Goal: Information Seeking & Learning: Learn about a topic

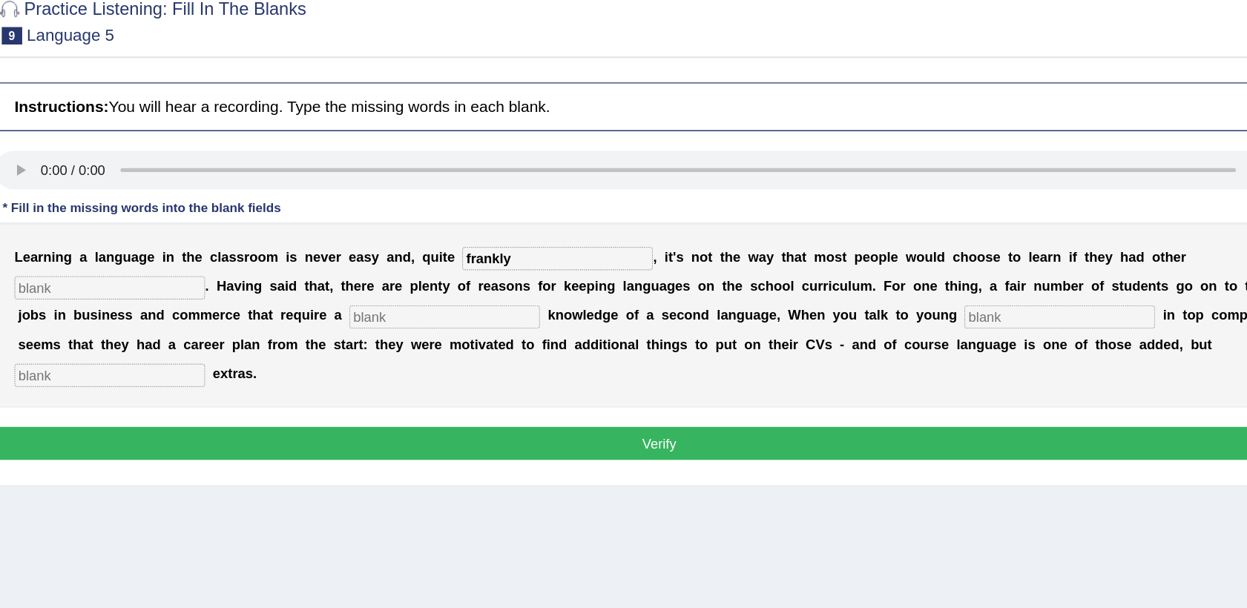
click at [798, 385] on b "," at bounding box center [799, 381] width 3 height 12
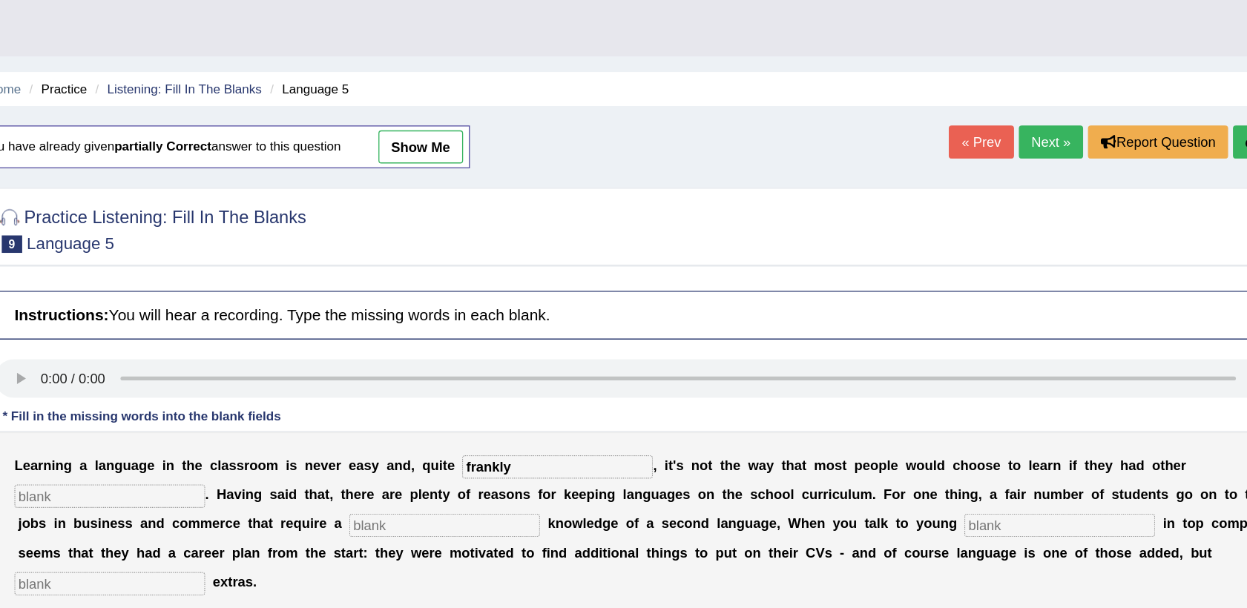
click at [1152, 106] on button "Re-Attempt" at bounding box center [1187, 108] width 82 height 25
click at [1149, 108] on button "Re-Attempt" at bounding box center [1187, 108] width 82 height 25
click at [683, 251] on h4 "Instructions: You will hear a recording. Type the missing words in each blank." at bounding box center [708, 240] width 1012 height 37
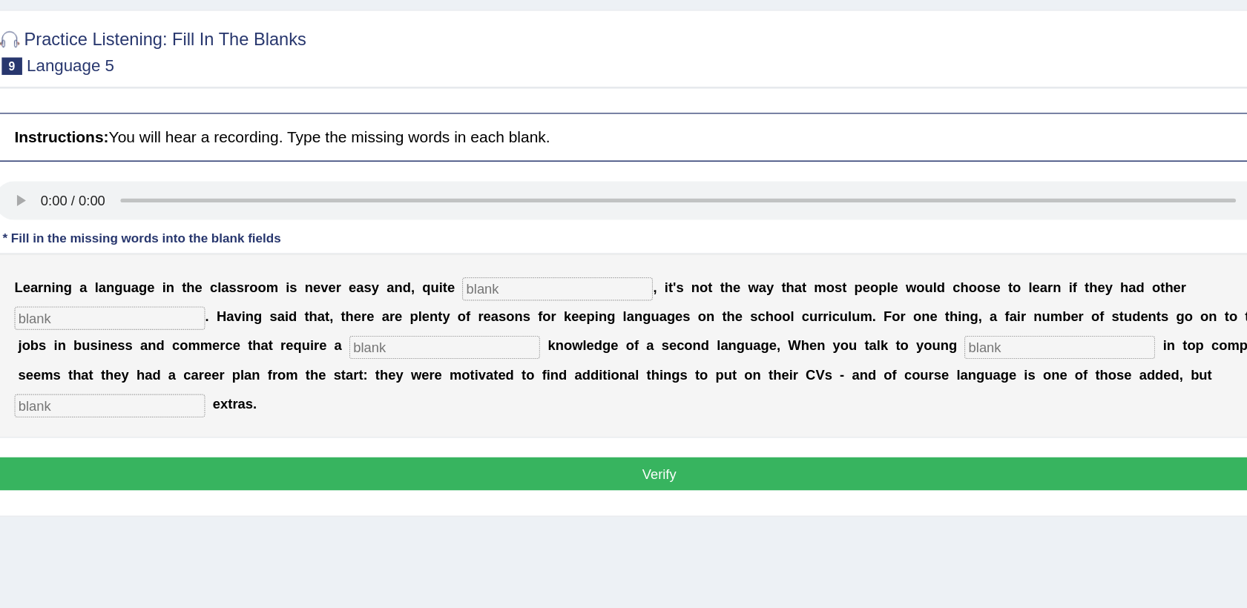
click at [572, 354] on input "text" at bounding box center [630, 356] width 145 height 18
type input "F"
type input "frankly"
click at [472, 407] on input "text" at bounding box center [544, 401] width 145 height 18
type input "require"
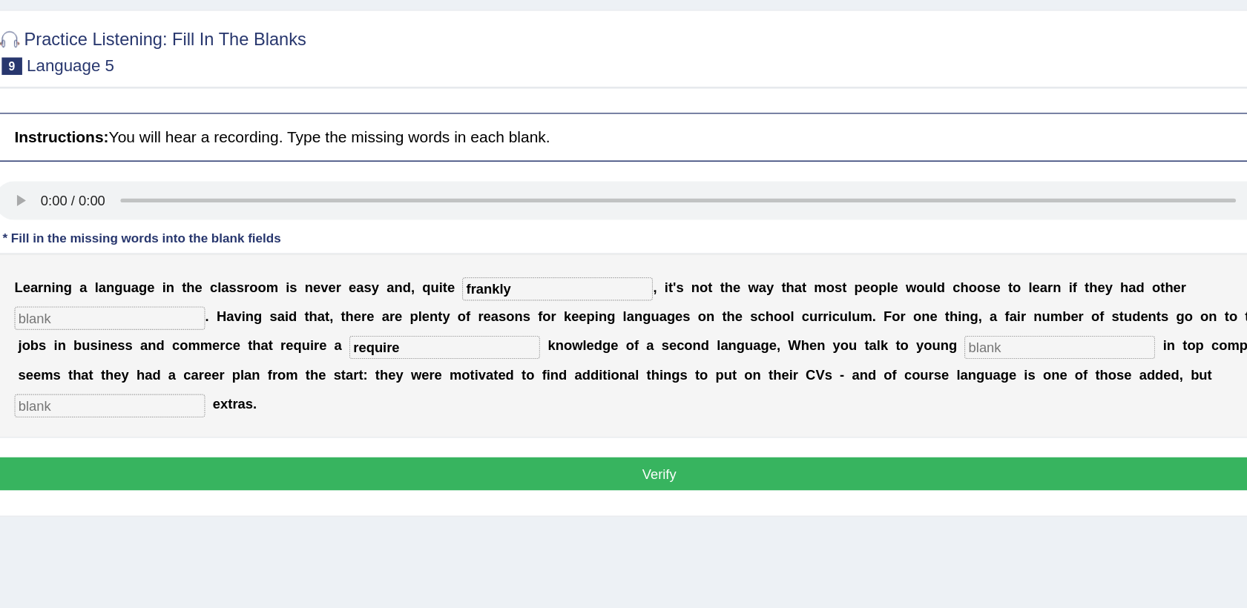
click at [941, 405] on input "text" at bounding box center [1013, 401] width 145 height 18
type input "emplyoess"
click at [363, 436] on input "text" at bounding box center [289, 445] width 145 height 18
type input "significant"
click at [363, 369] on input "text" at bounding box center [289, 378] width 145 height 18
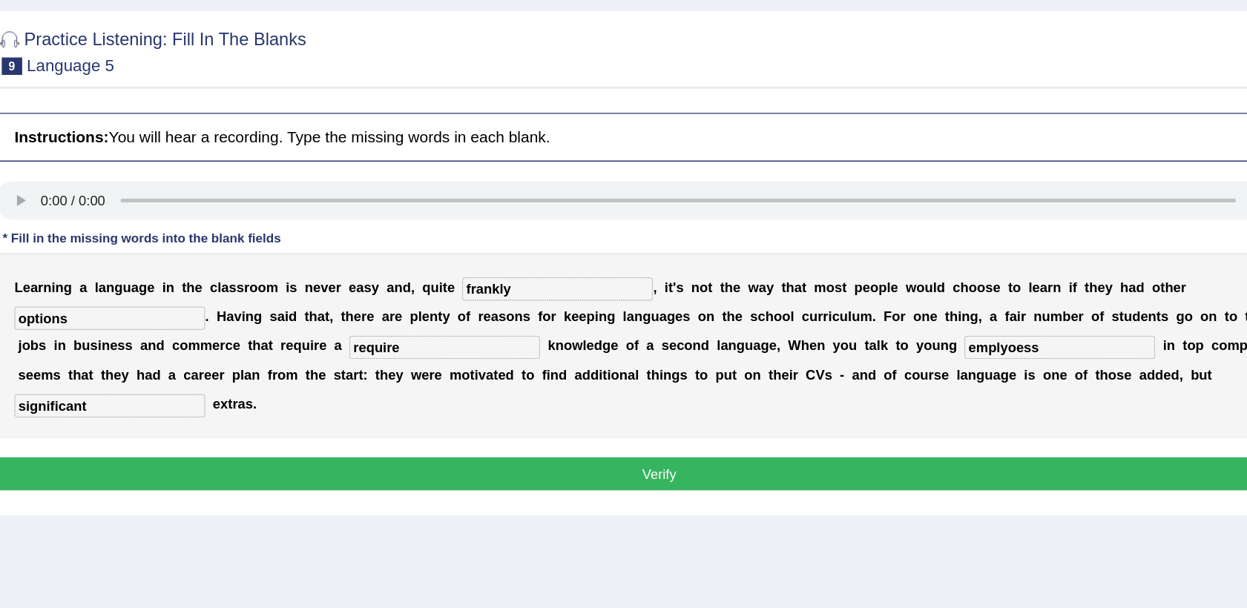
type input "options"
click at [941, 400] on input "emplyoess" at bounding box center [1013, 401] width 145 height 18
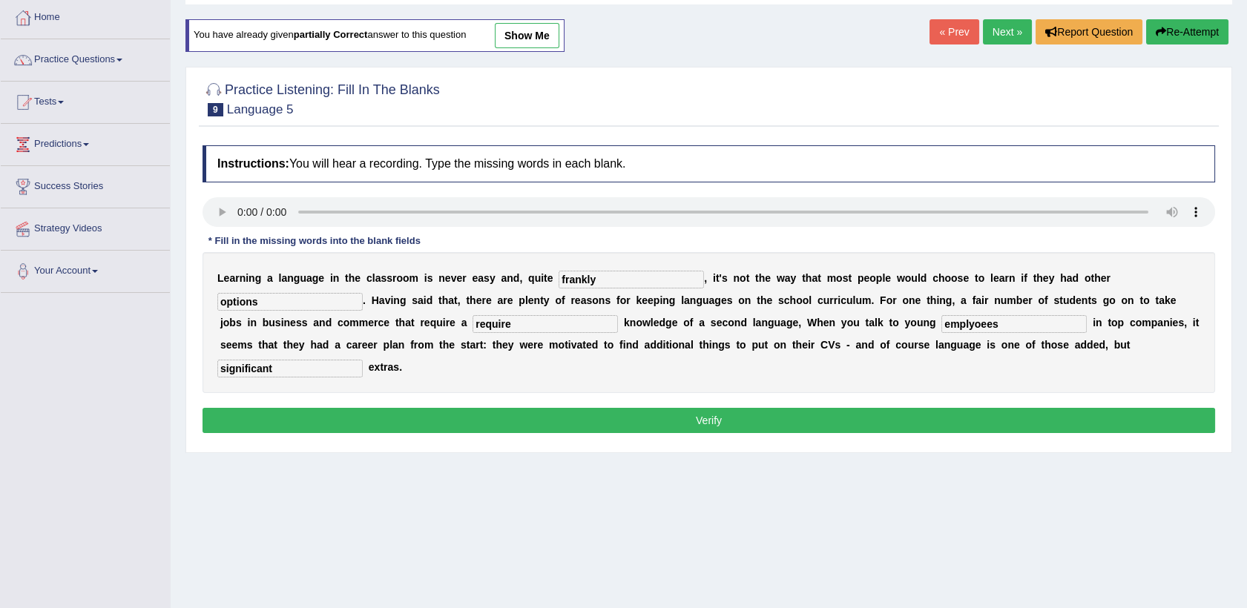
scroll to position [80, 0]
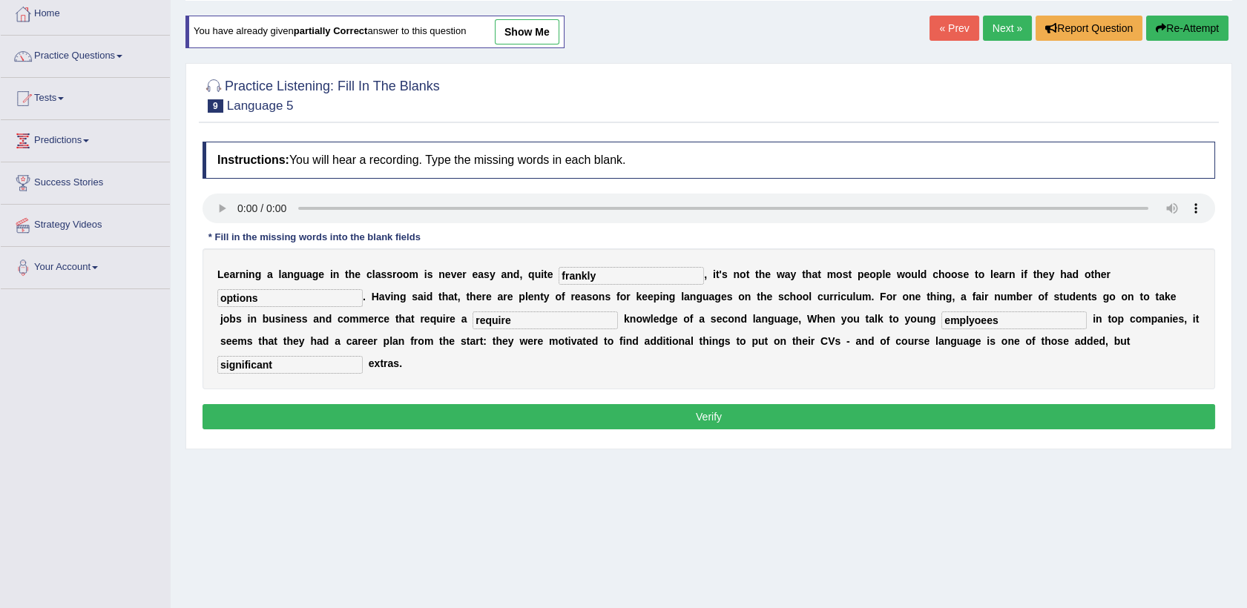
type input "emplyoees"
click at [719, 404] on button "Verify" at bounding box center [708, 416] width 1012 height 25
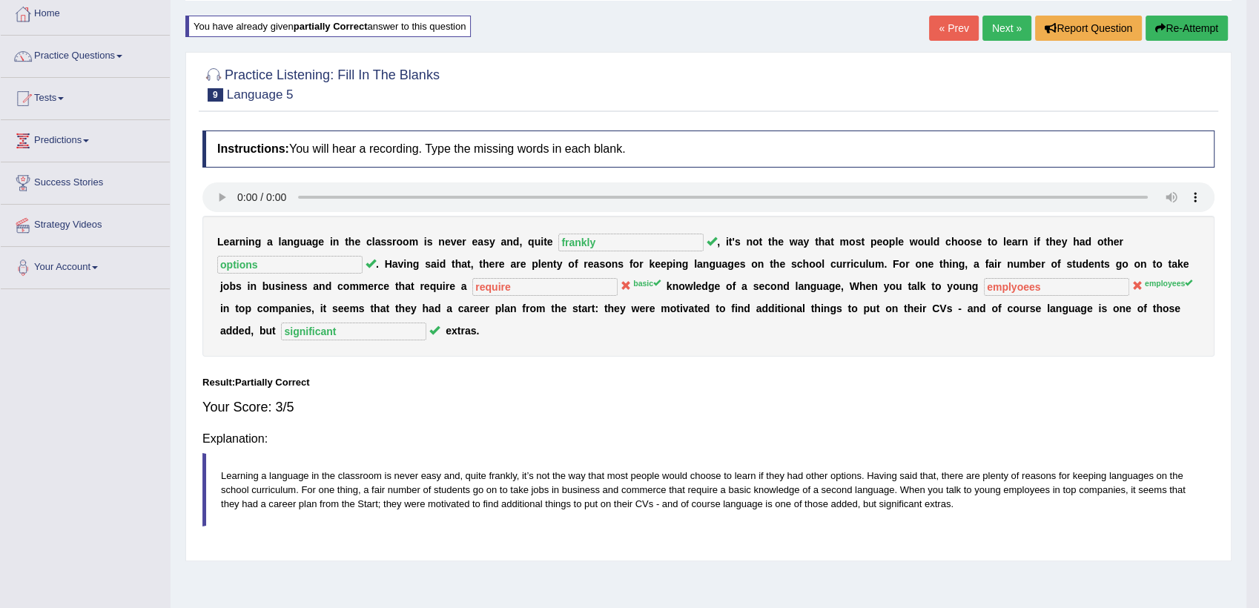
click at [719, 395] on div "Home Practice Listening: Fill In The Blanks Language 5 You have already given p…" at bounding box center [709, 291] width 1076 height 742
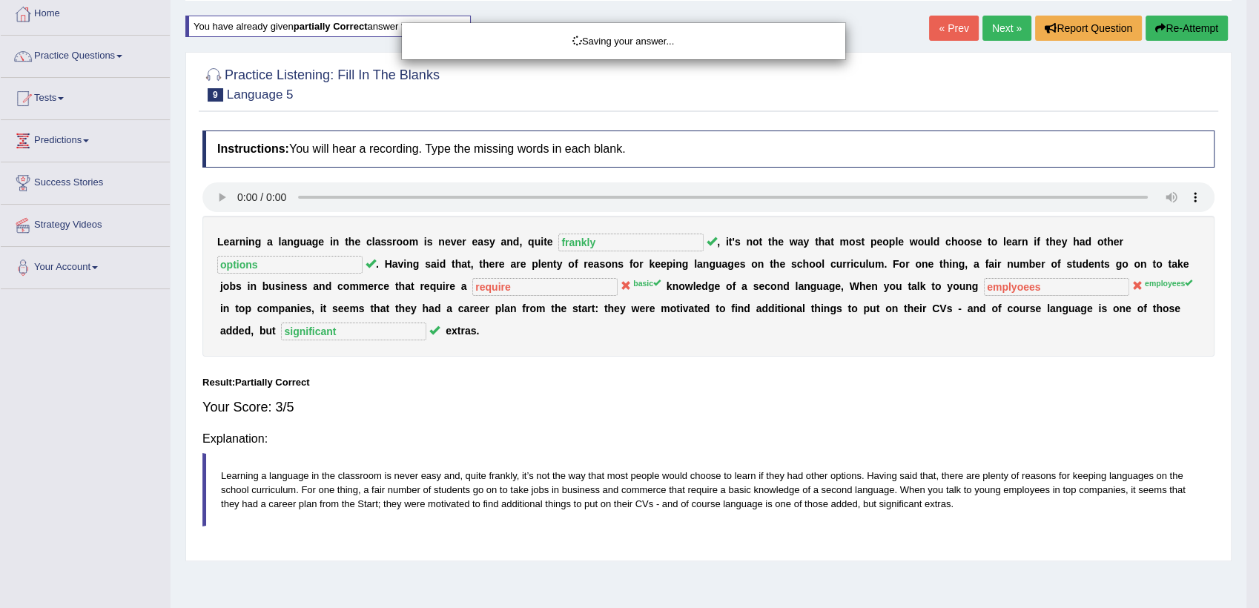
click at [719, 395] on div "Saving your answer..." at bounding box center [629, 304] width 1259 height 608
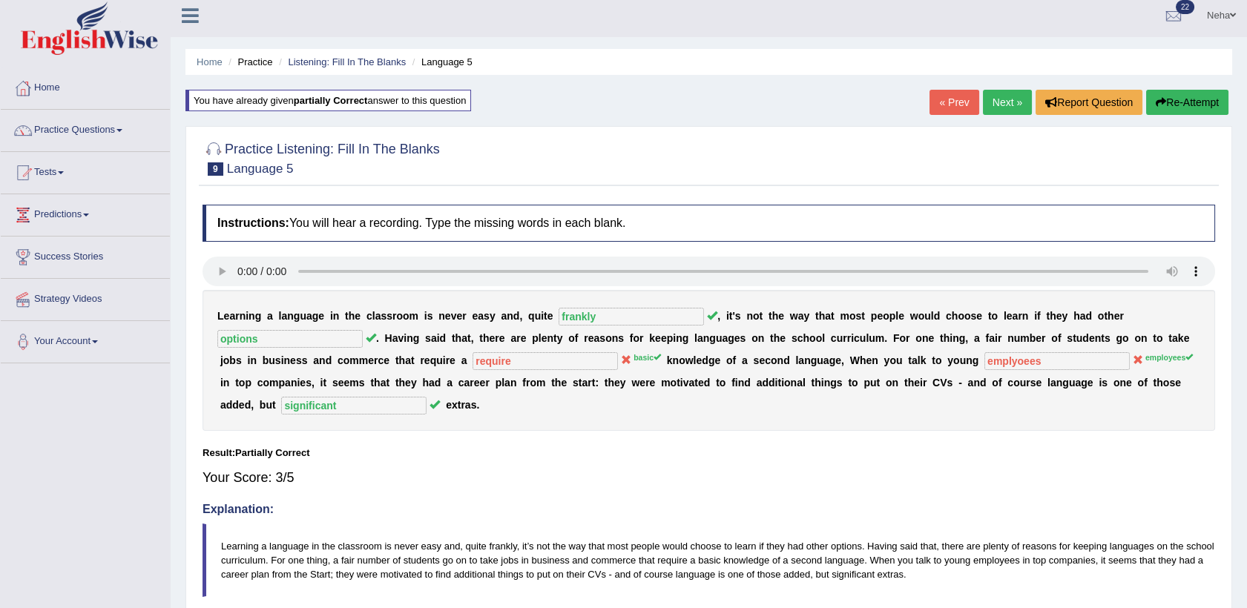
scroll to position [4, 0]
click at [1013, 101] on link "Next »" at bounding box center [1007, 103] width 49 height 25
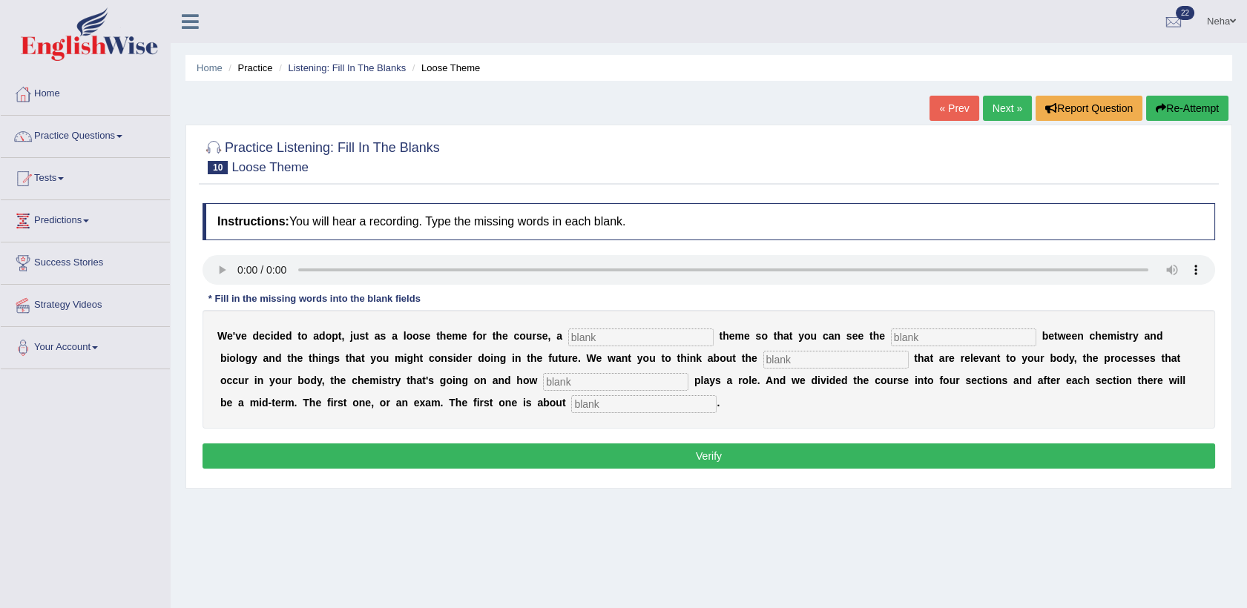
click at [949, 104] on link "« Prev" at bounding box center [953, 108] width 49 height 25
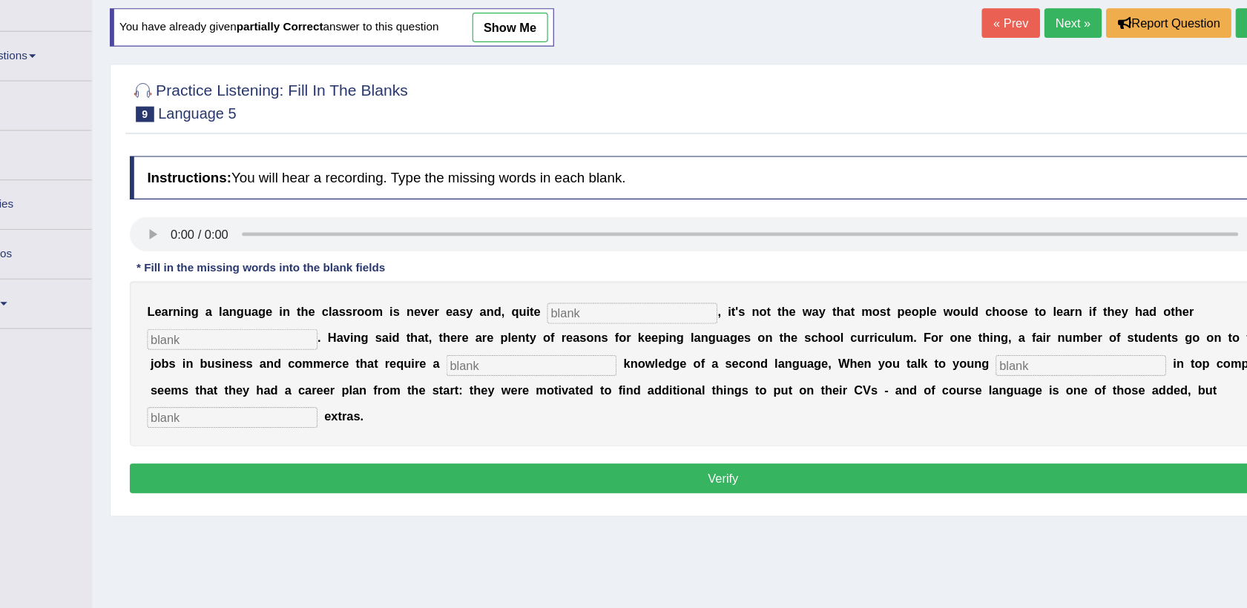
scroll to position [22, 0]
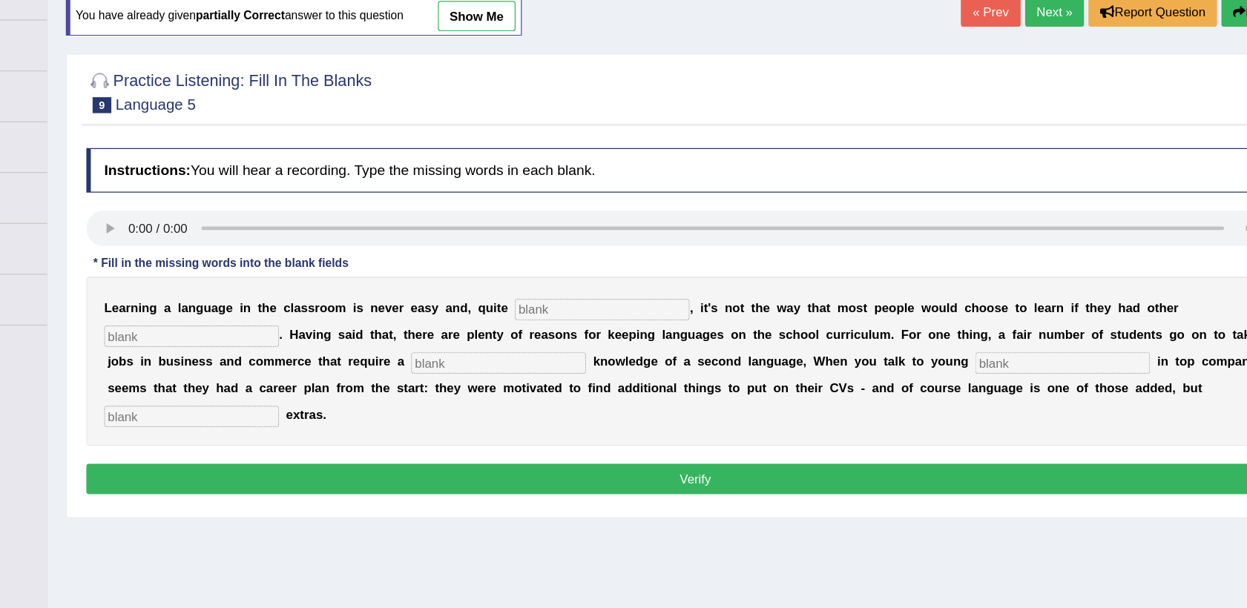
click at [565, 332] on input "text" at bounding box center [630, 334] width 145 height 18
type input "frankly"
click at [363, 347] on input "text" at bounding box center [289, 356] width 145 height 18
type input "options"
click at [472, 377] on input "text" at bounding box center [544, 378] width 145 height 18
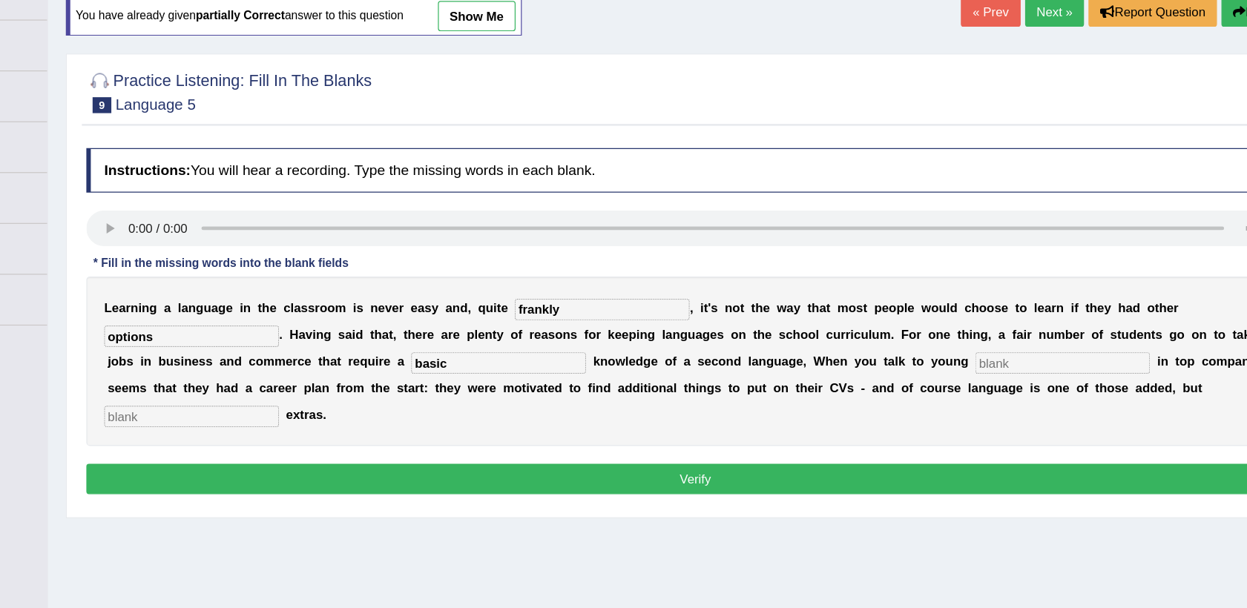
type input "basic"
click at [941, 380] on input "text" at bounding box center [1013, 378] width 145 height 18
type input "emplyoees"
click at [363, 414] on input "text" at bounding box center [289, 423] width 145 height 18
type input "significant"
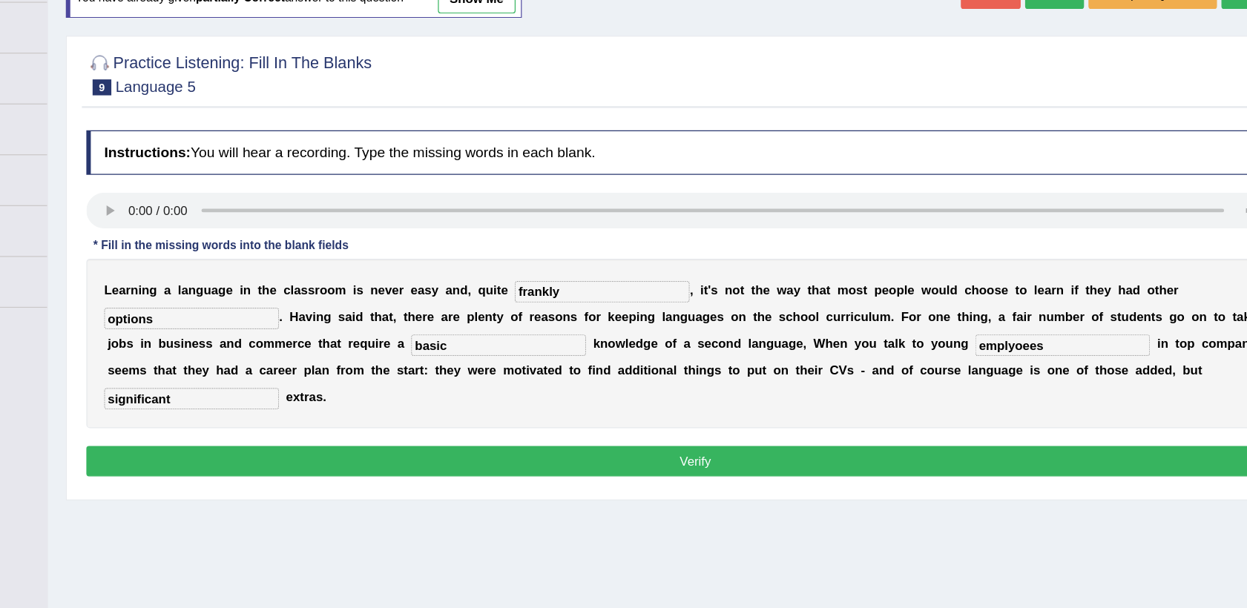
click at [690, 462] on button "Verify" at bounding box center [708, 474] width 1012 height 25
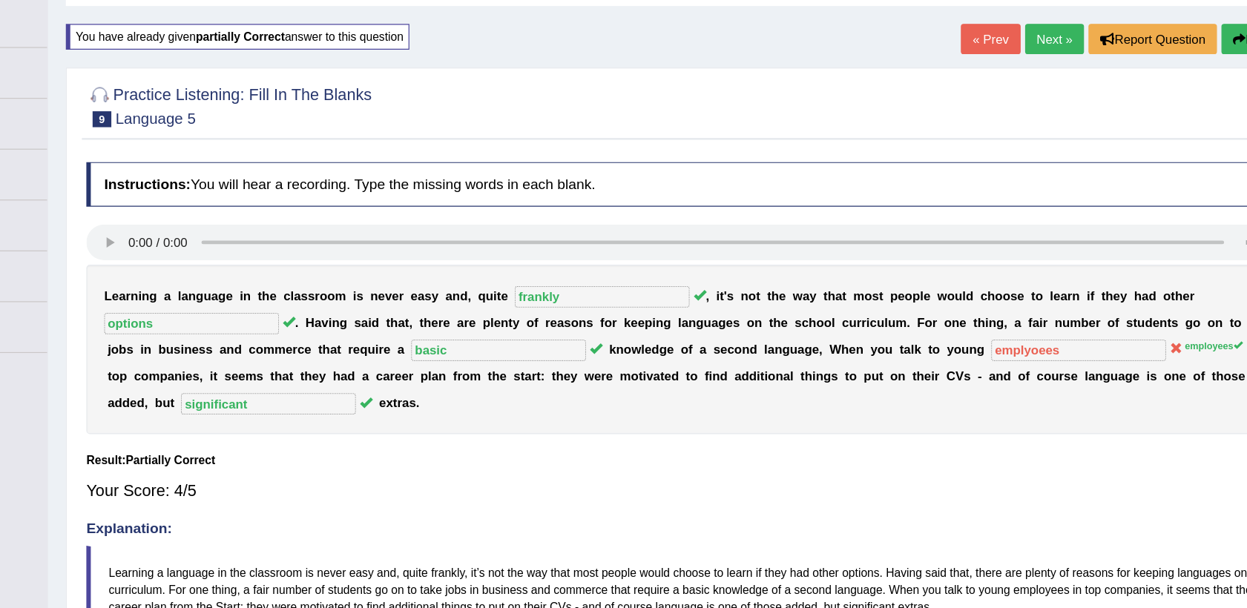
click at [1000, 91] on link "Next »" at bounding box center [1007, 85] width 49 height 25
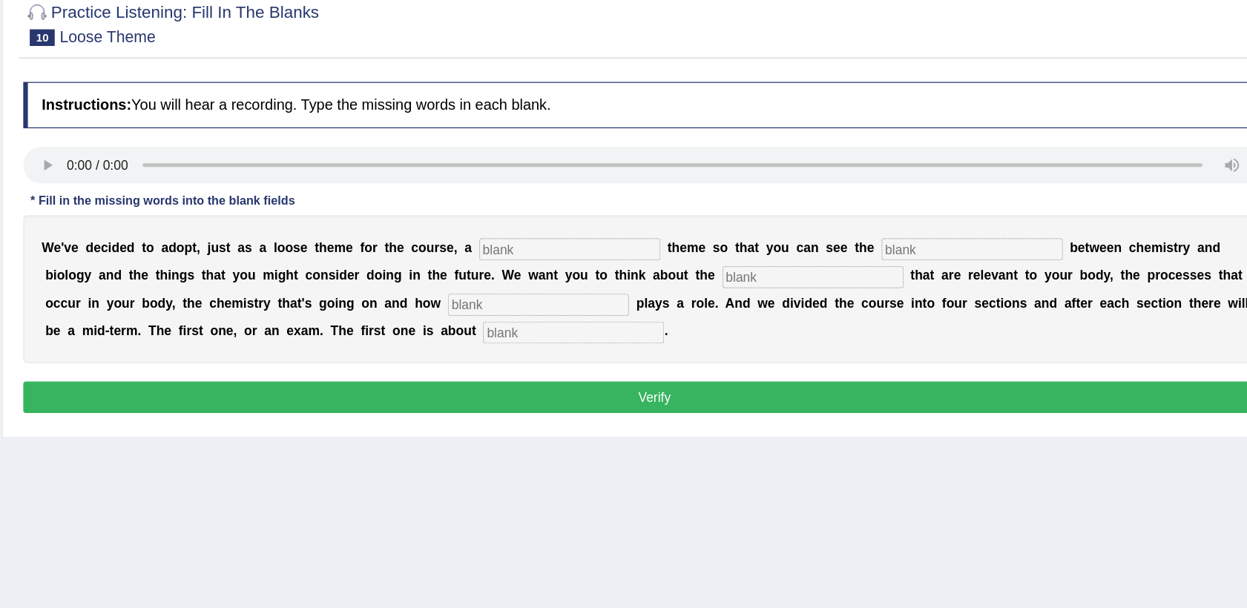
scroll to position [95, 0]
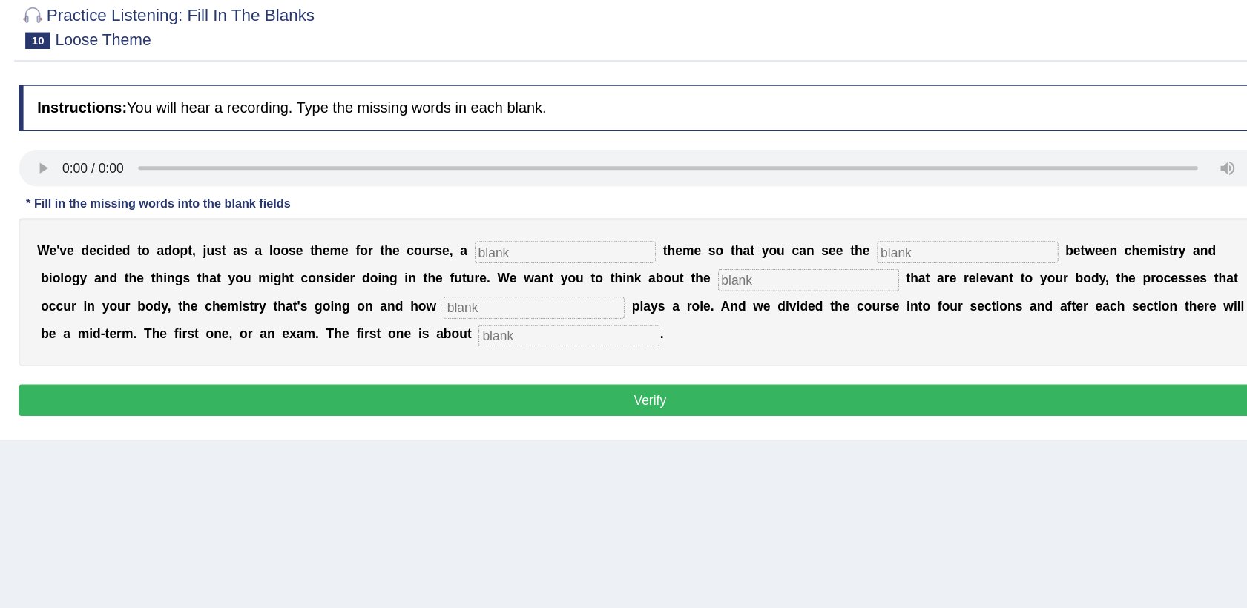
click at [702, 196] on div "Instructions: You will hear a recording. Type the missing words in each blank. …" at bounding box center [709, 243] width 1020 height 285
click at [582, 242] on input "text" at bounding box center [640, 243] width 145 height 18
type input "wile"
click at [891, 244] on input "text" at bounding box center [963, 243] width 145 height 18
type input "conne"
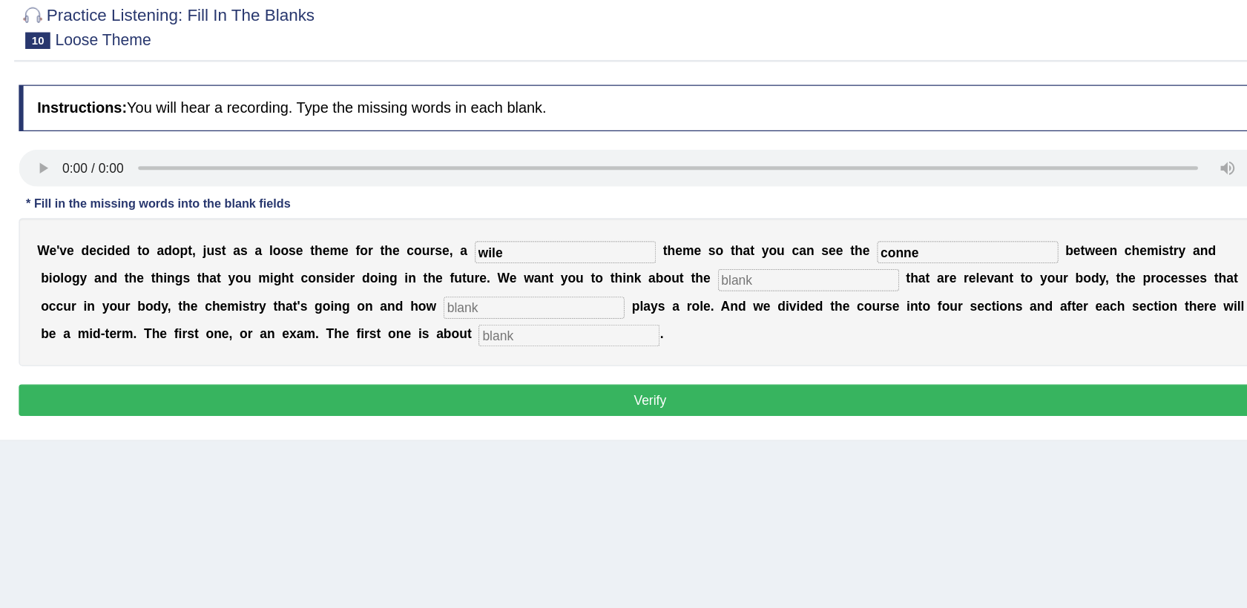
click at [891, 240] on input "conne" at bounding box center [963, 243] width 145 height 18
type input "connections"
click at [763, 264] on input "text" at bounding box center [835, 265] width 145 height 18
type input "molrequols"
click at [543, 280] on input "text" at bounding box center [615, 287] width 145 height 18
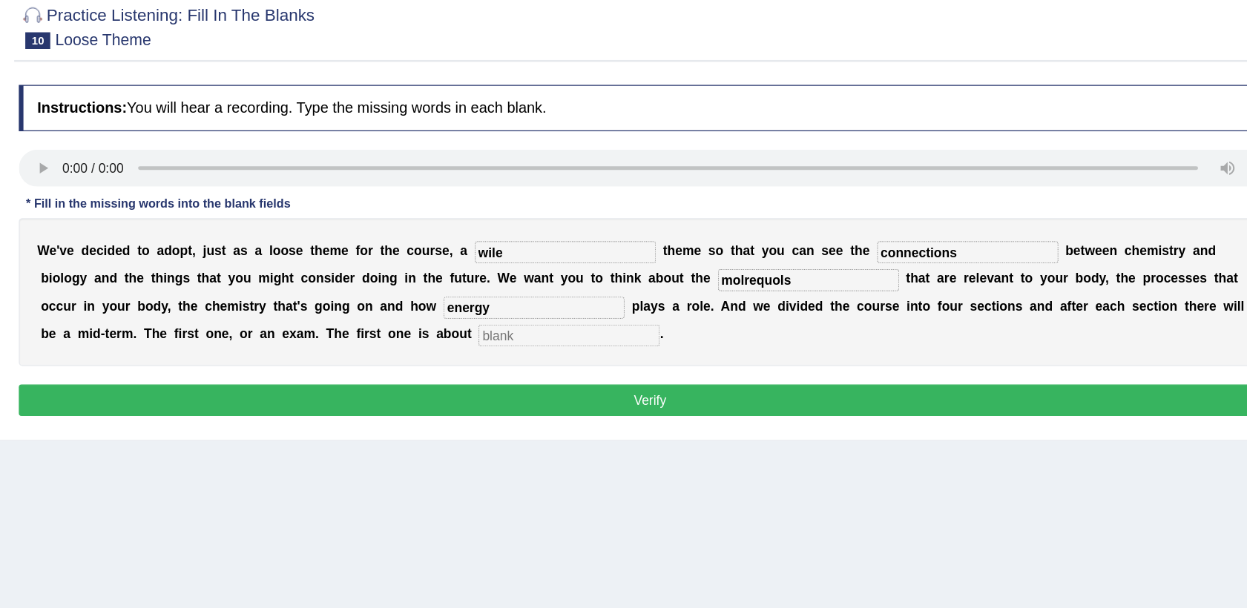
type input "energy"
click at [571, 309] on input "text" at bounding box center [643, 309] width 145 height 18
type input "matter"
click at [763, 266] on input "molrequols" at bounding box center [835, 265] width 145 height 18
type input "molequles"
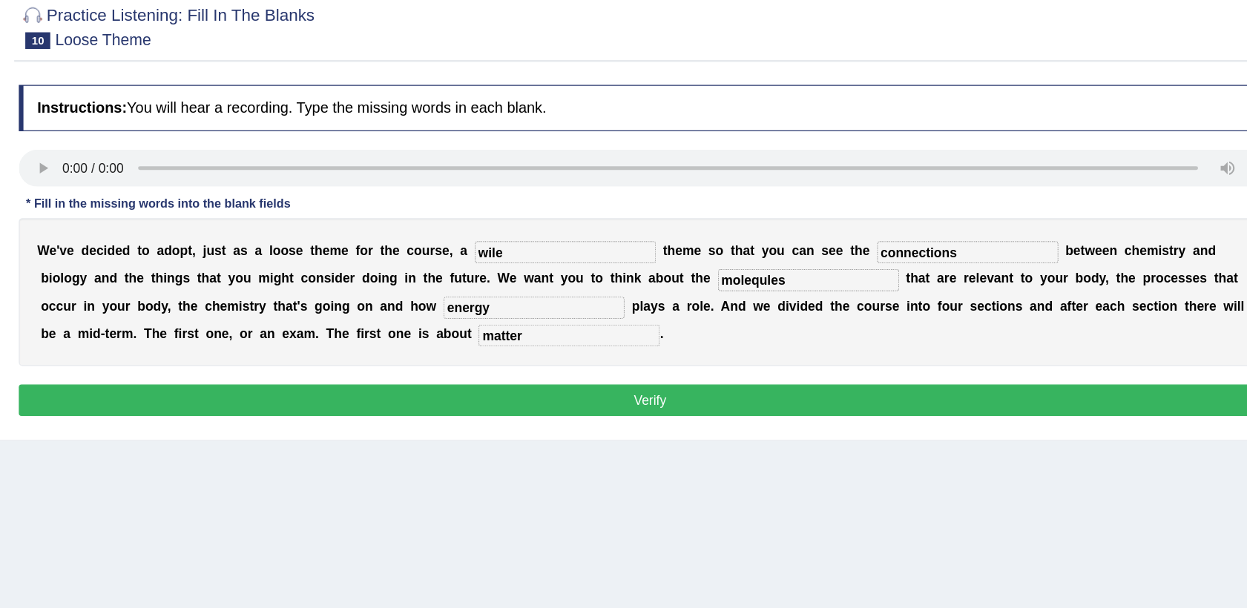
click at [576, 244] on input "wile" at bounding box center [640, 243] width 145 height 18
type input "wild"
click at [618, 354] on button "Verify" at bounding box center [708, 361] width 1012 height 25
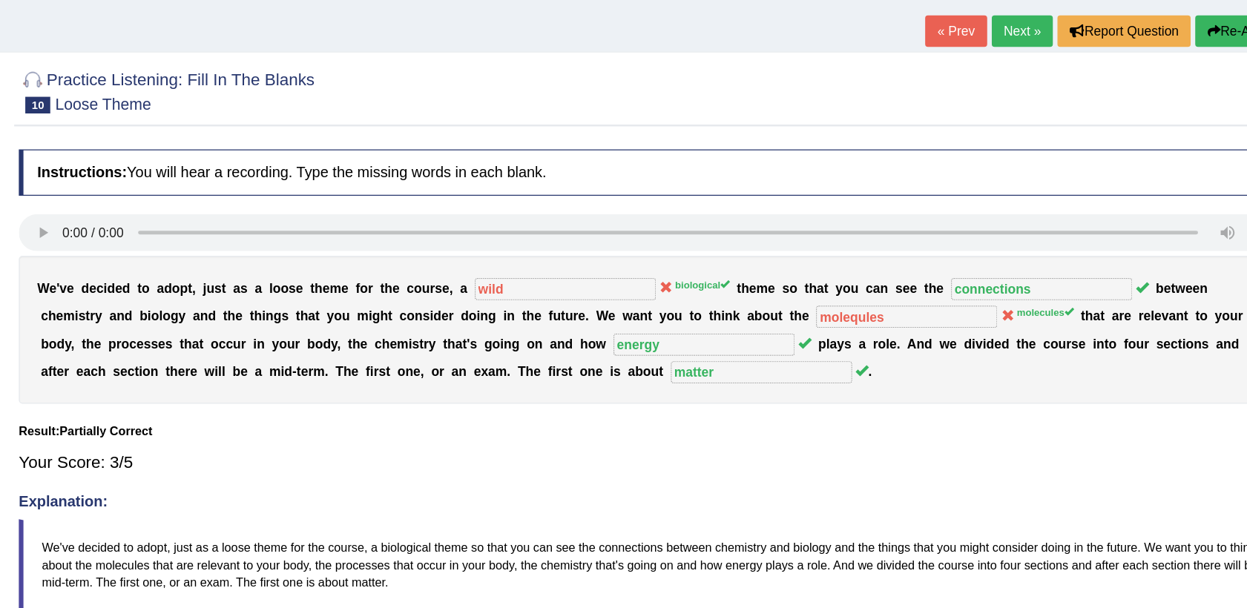
scroll to position [82, 0]
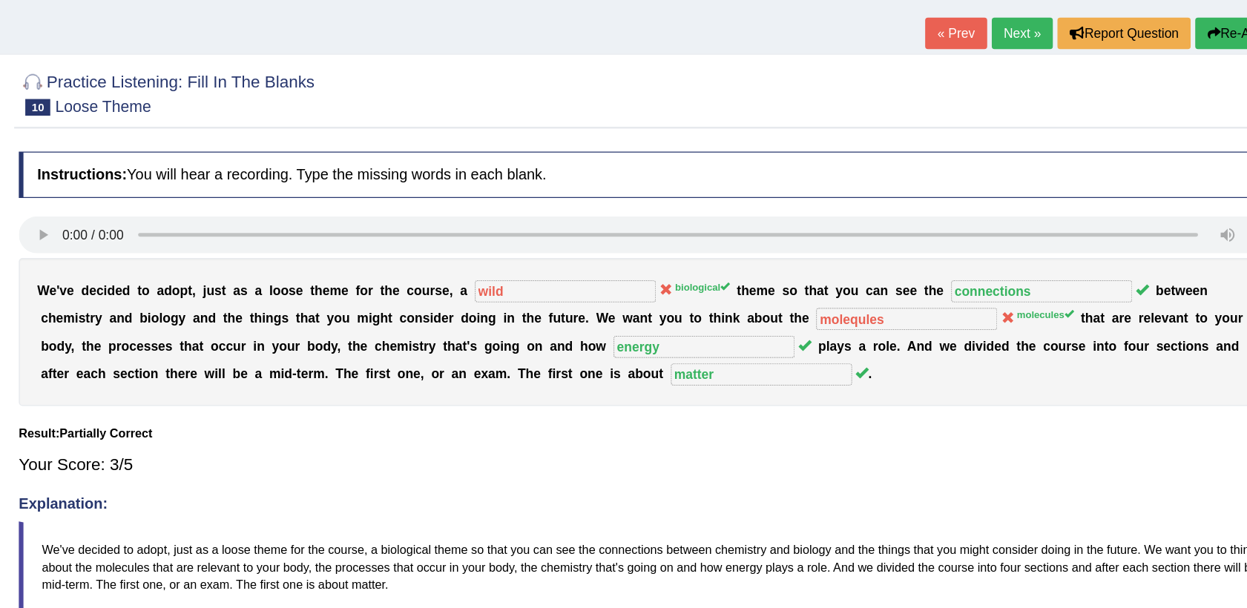
click at [1164, 27] on button "Re-Attempt" at bounding box center [1187, 26] width 82 height 25
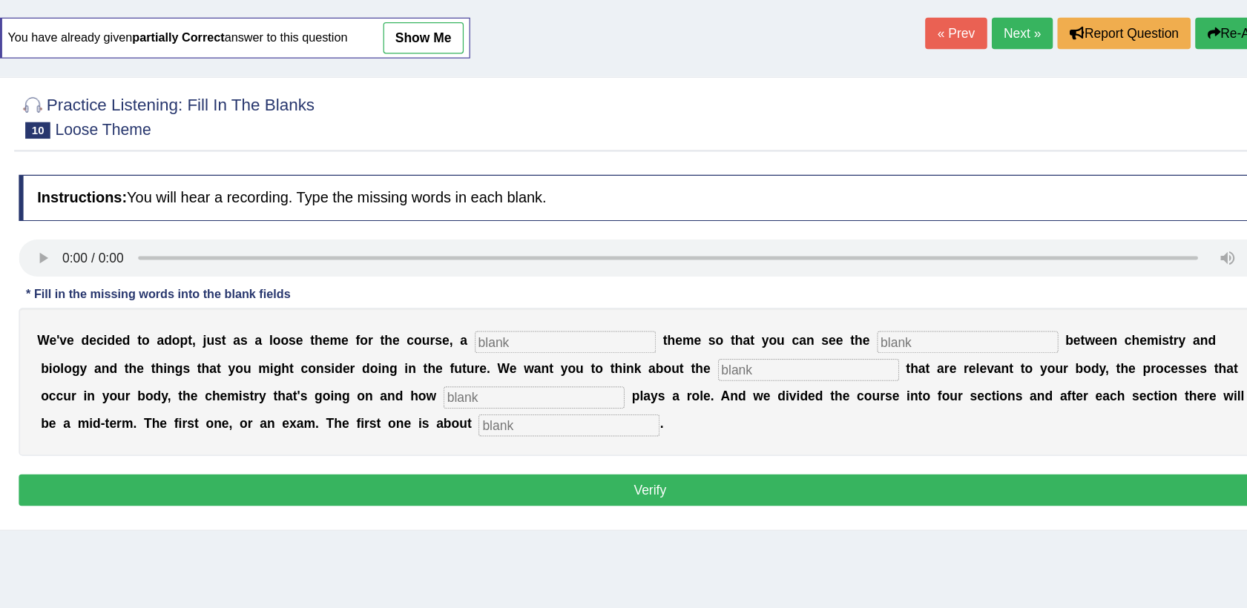
click at [577, 271] on input "text" at bounding box center [640, 274] width 145 height 18
type input "biological"
click at [921, 278] on input "text" at bounding box center [963, 274] width 145 height 18
type input "connections"
click at [763, 295] on input "text" at bounding box center [835, 297] width 145 height 18
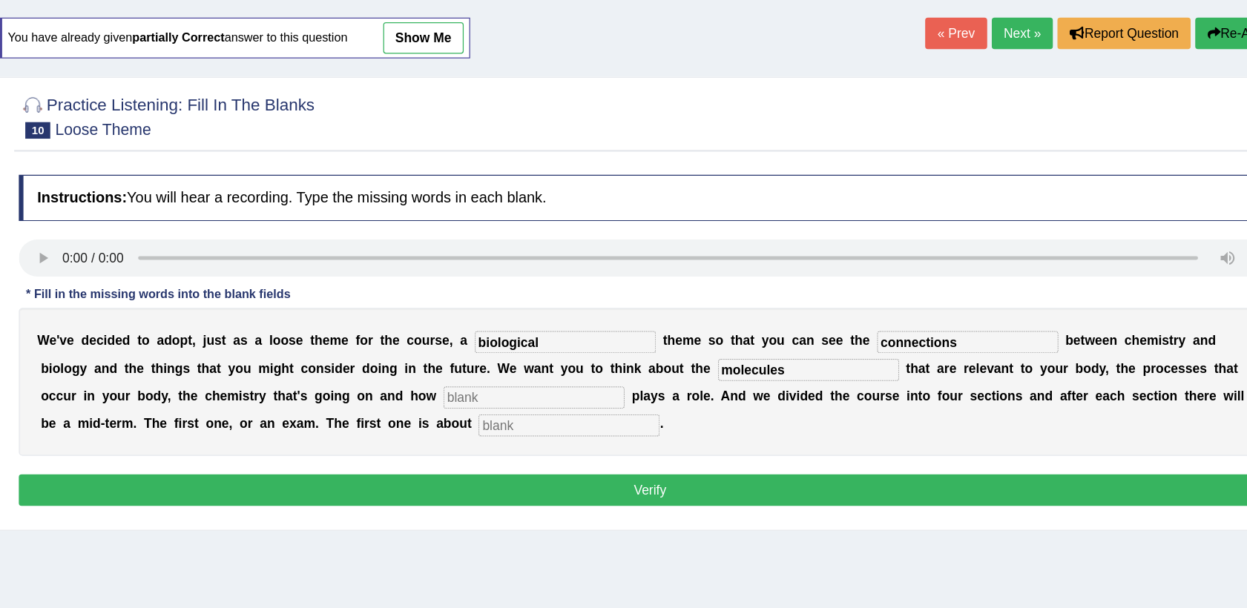
type input "molecules"
click at [543, 319] on input "text" at bounding box center [615, 319] width 145 height 18
type input "energy"
click at [571, 338] on input "text" at bounding box center [643, 341] width 145 height 18
type input "matter"
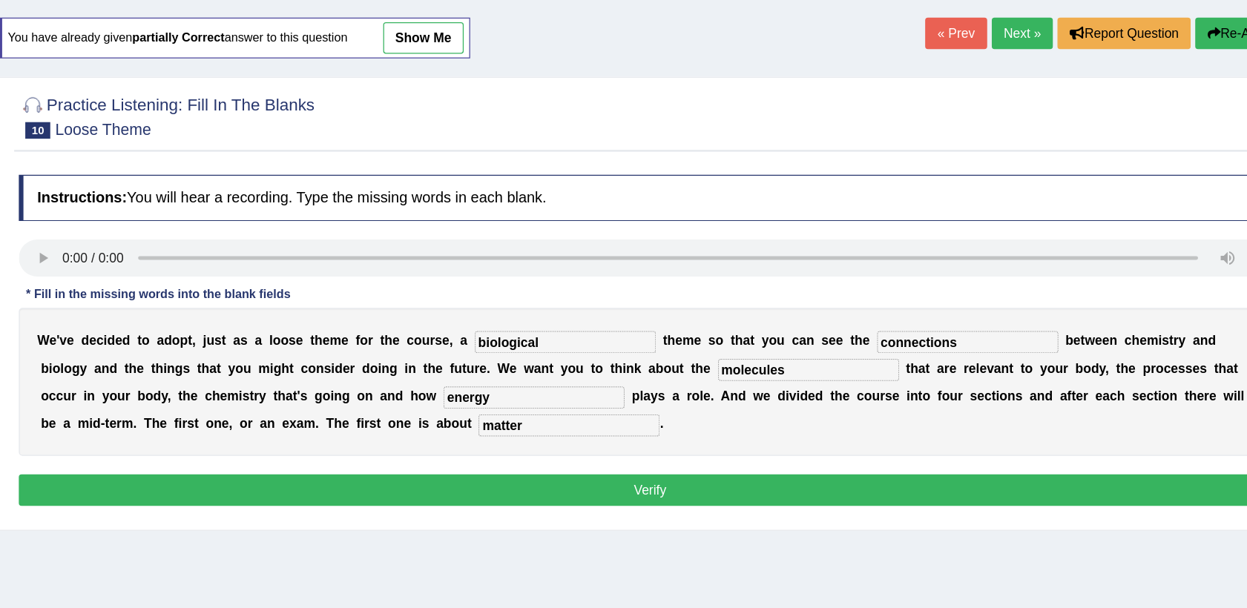
click at [763, 295] on input "molecules" at bounding box center [835, 297] width 145 height 18
click at [694, 395] on button "Verify" at bounding box center [708, 392] width 1012 height 25
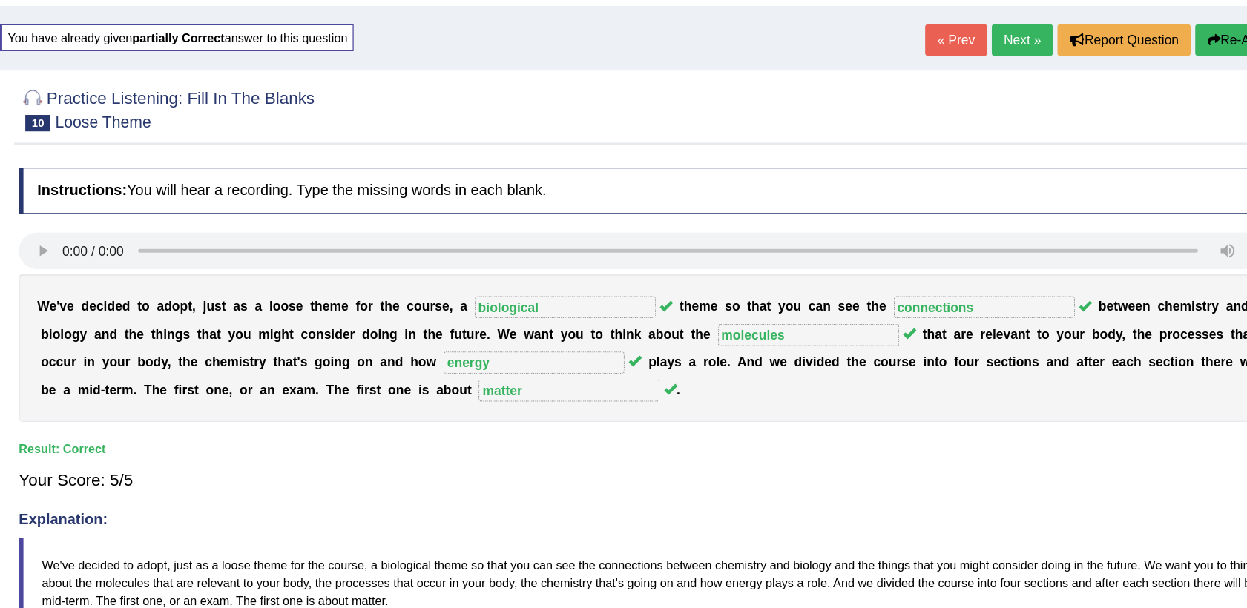
click at [997, 22] on link "Next »" at bounding box center [1007, 31] width 49 height 25
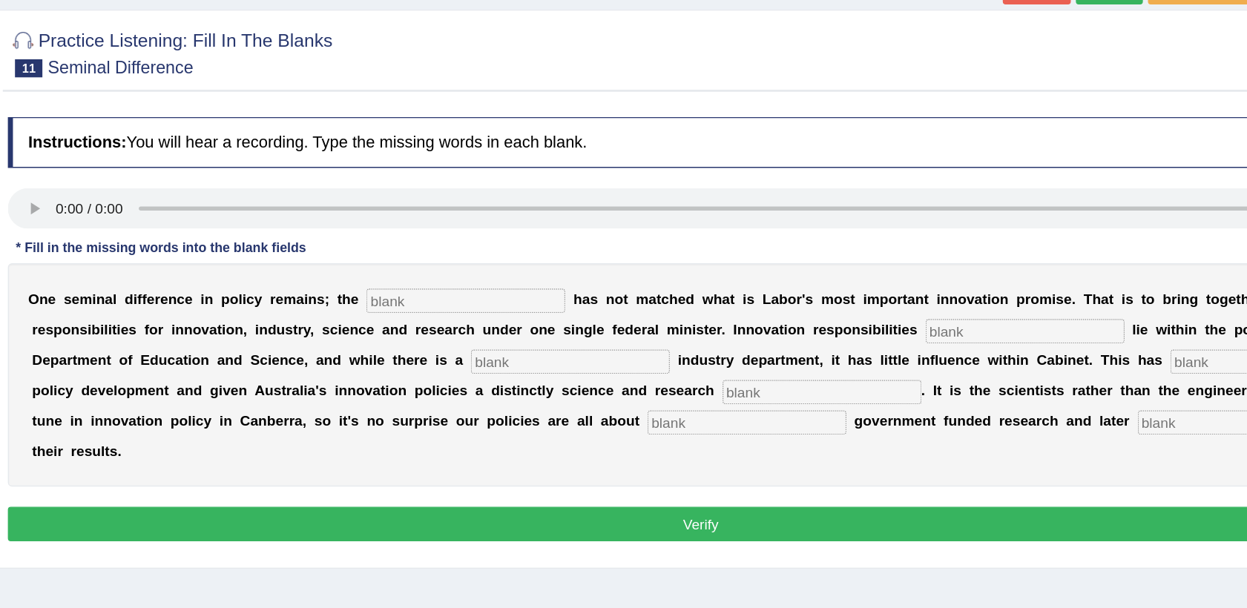
click at [517, 332] on input "text" at bounding box center [536, 338] width 145 height 18
type input "corelation"
click at [873, 352] on input "text" at bounding box center [945, 360] width 145 height 18
type input "currently"
click at [541, 377] on input "text" at bounding box center [613, 382] width 145 height 18
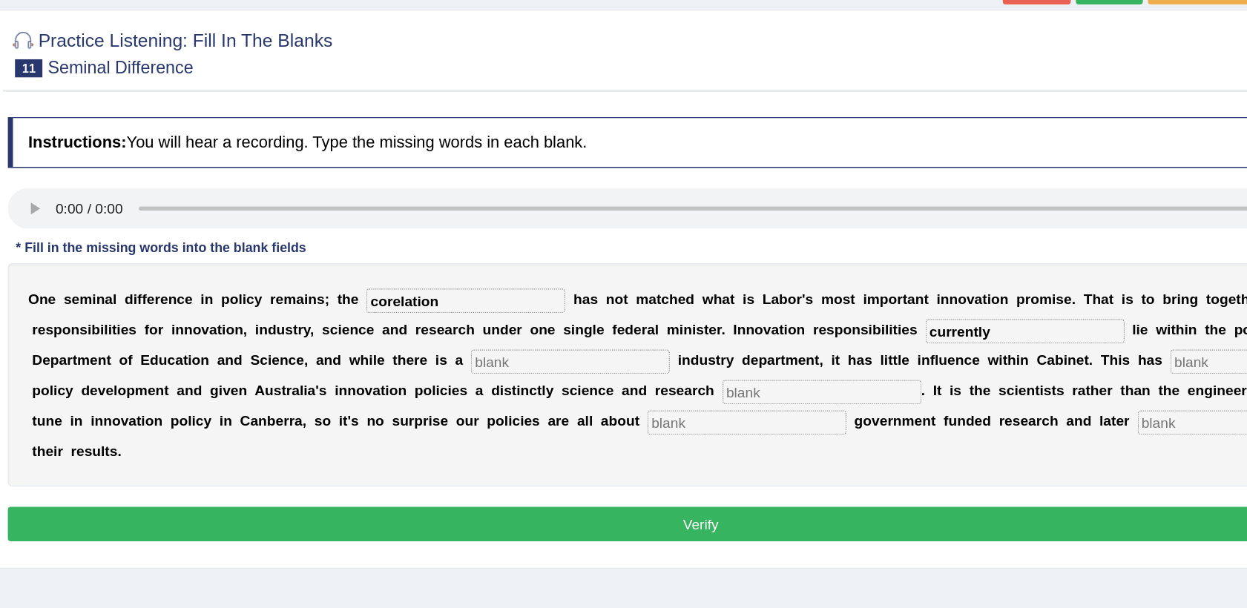
click at [1052, 380] on input "text" at bounding box center [1124, 382] width 145 height 18
type input "hampered"
click at [725, 400] on input "text" at bounding box center [797, 404] width 145 height 18
type input "bias"
click at [670, 425] on input "text" at bounding box center [742, 427] width 145 height 18
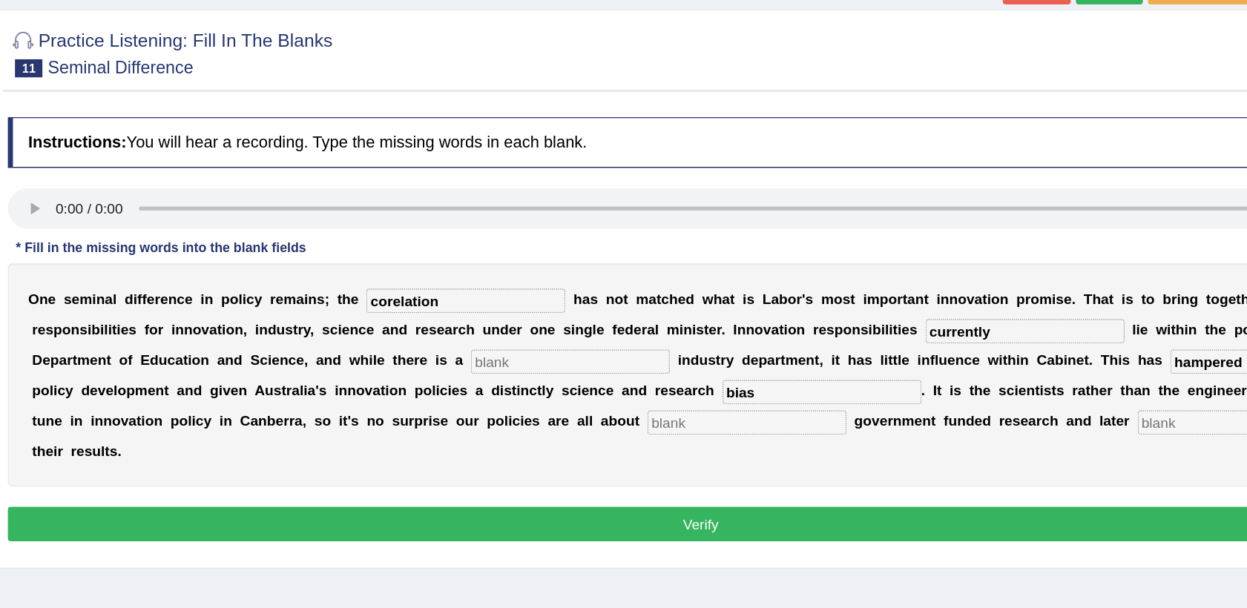
click at [1028, 429] on input "text" at bounding box center [1100, 427] width 145 height 18
type input "commersializing"
click at [447, 488] on button "Verify" at bounding box center [708, 500] width 1012 height 25
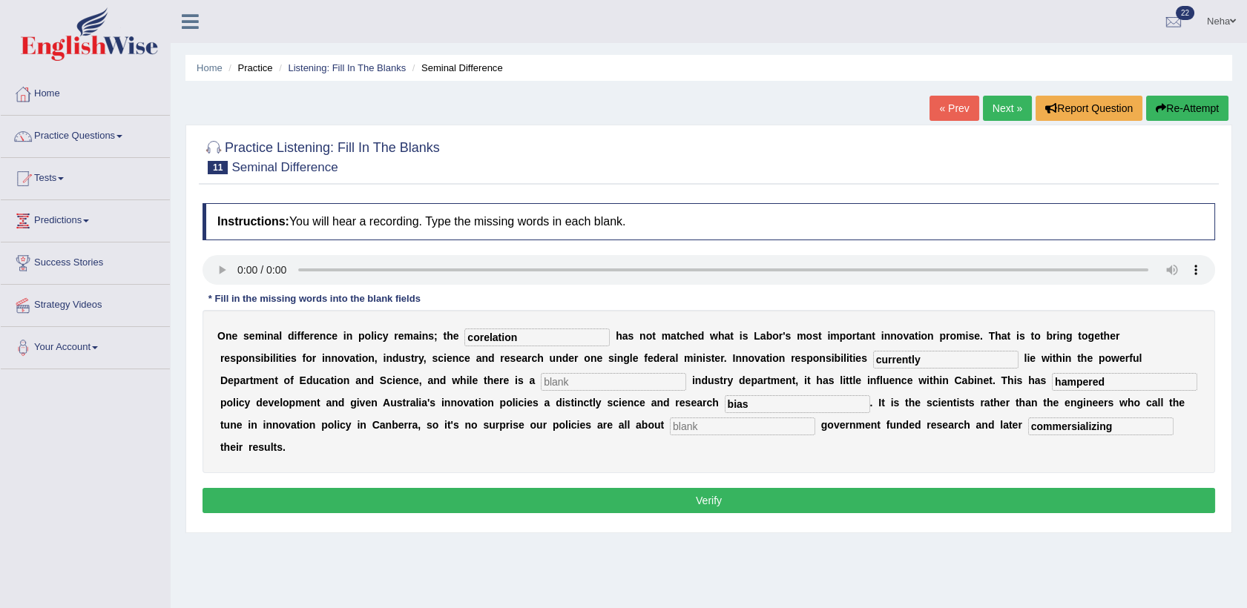
click at [582, 488] on button "Verify" at bounding box center [708, 500] width 1012 height 25
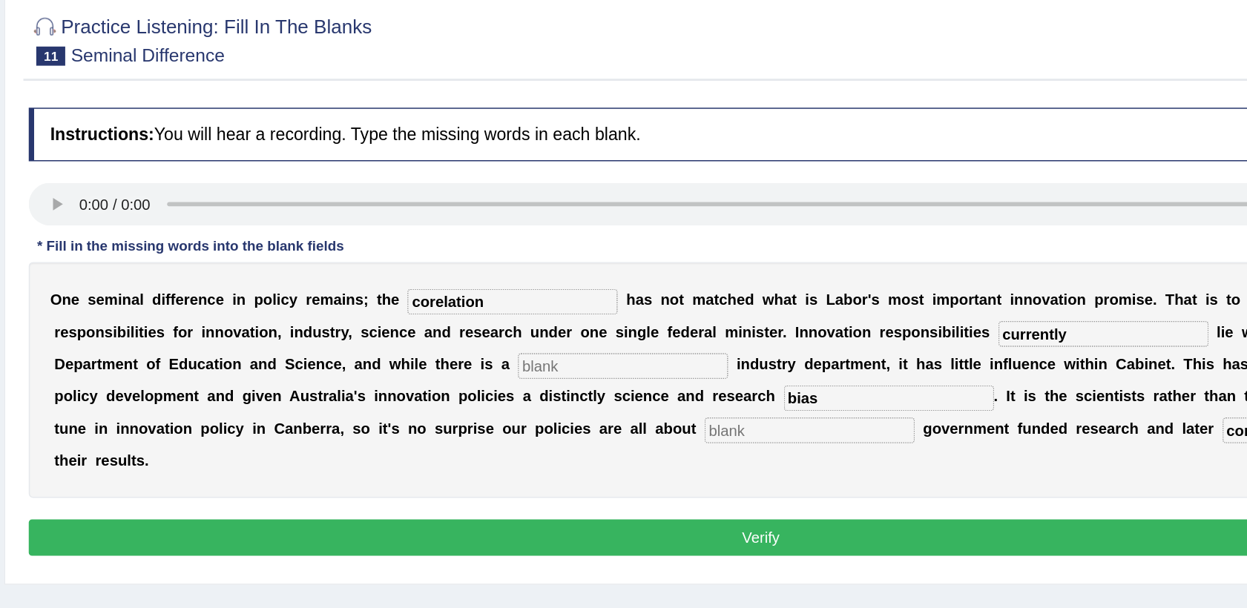
click at [504, 339] on input "corelation" at bounding box center [536, 338] width 145 height 18
type input "colation"
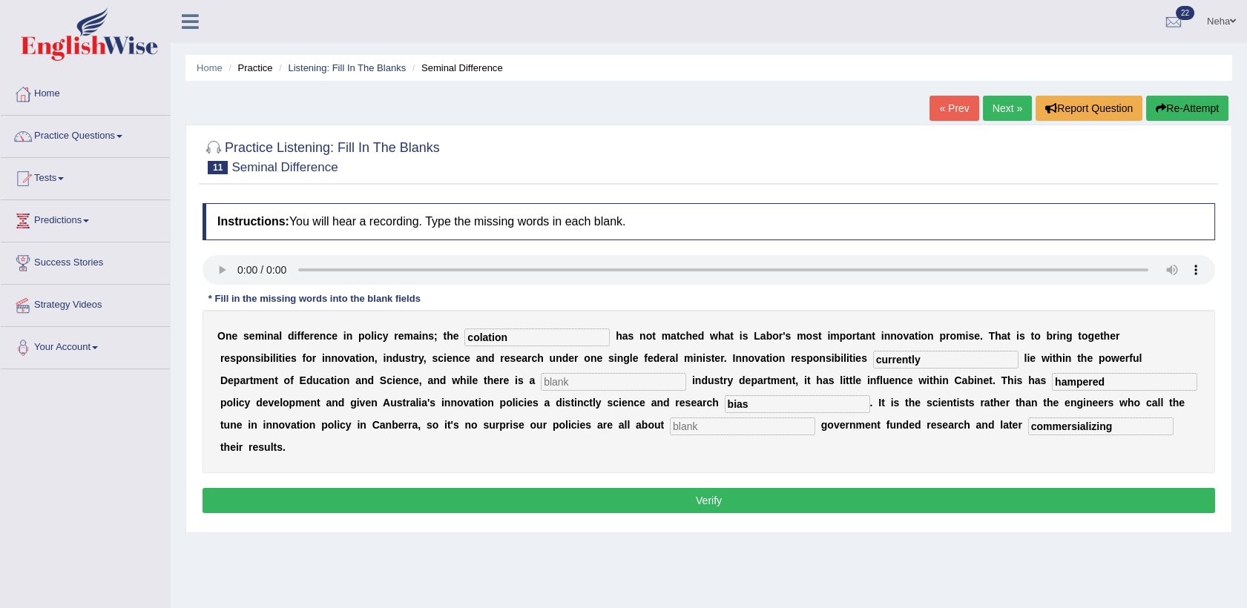
click at [544, 492] on div "Instructions: You will hear a recording. Type the missing words in each blank. …" at bounding box center [709, 360] width 1020 height 329
click at [551, 488] on button "Verify" at bounding box center [708, 500] width 1012 height 25
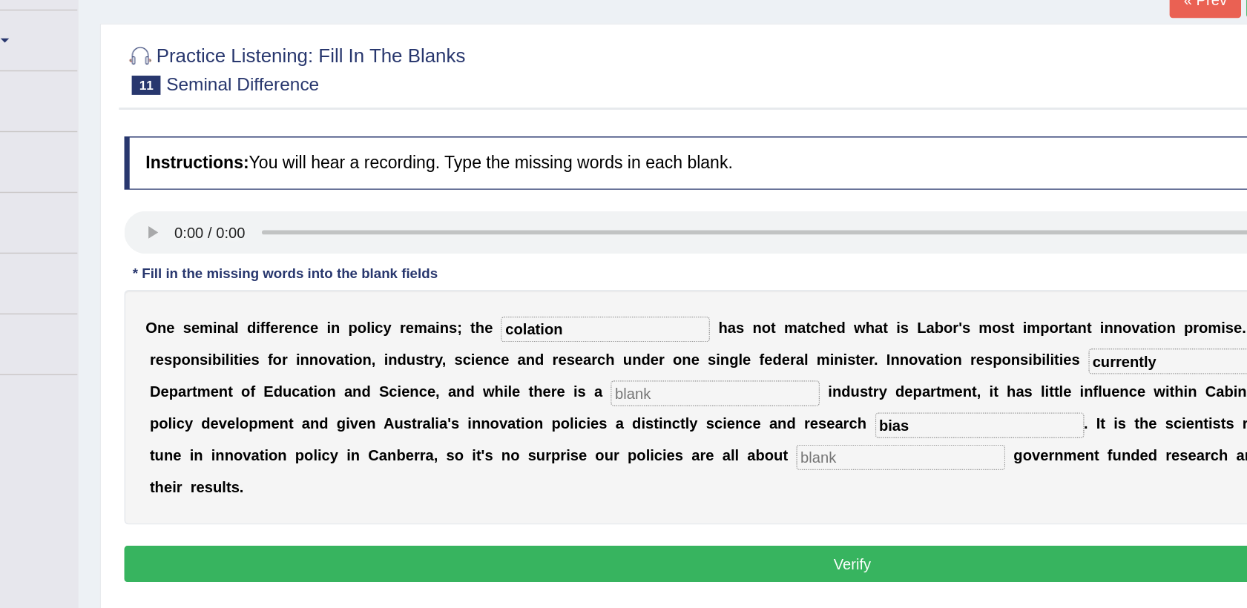
scroll to position [3, 0]
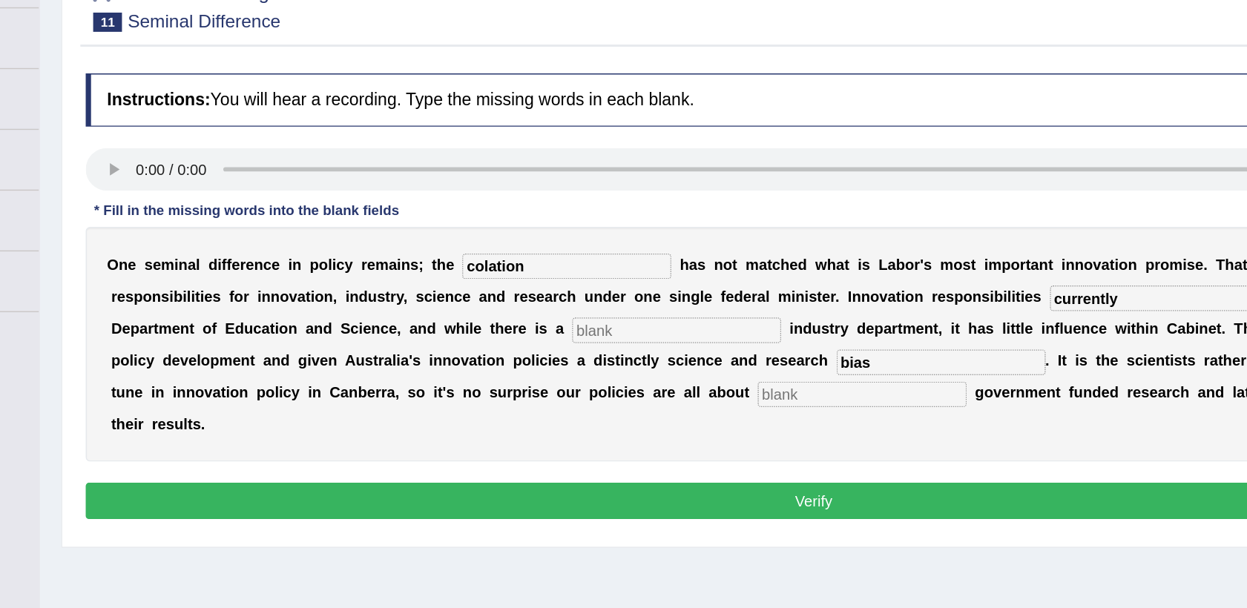
click at [670, 428] on input "text" at bounding box center [742, 424] width 145 height 18
type input "lusting"
click at [541, 378] on input "text" at bounding box center [613, 379] width 145 height 18
type input "bank"
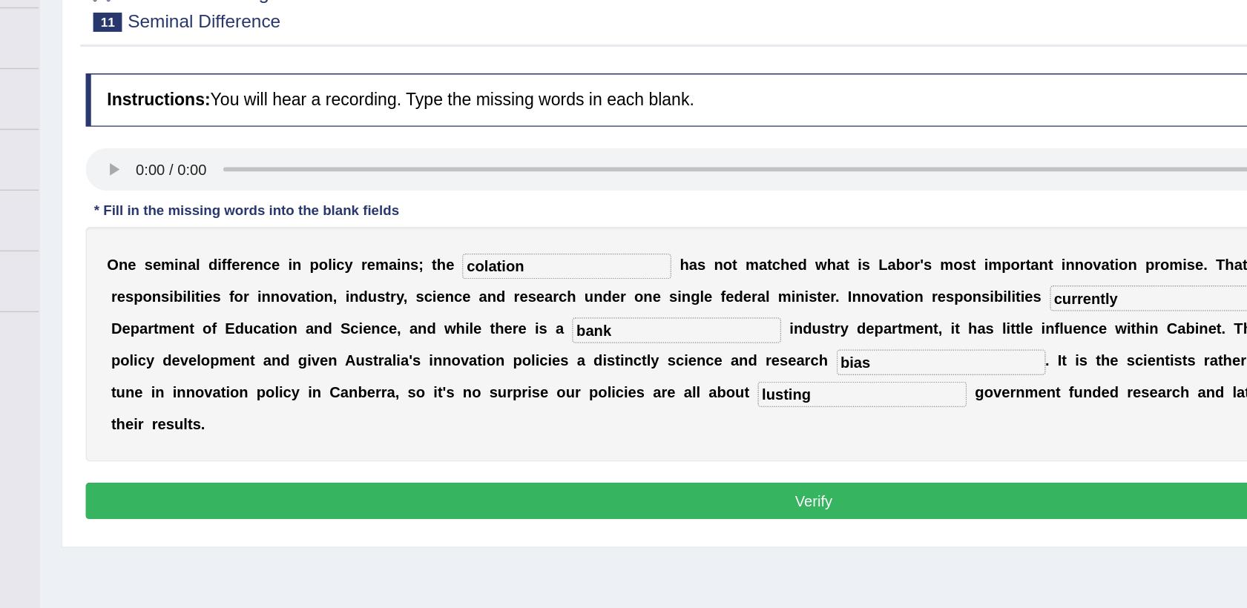
click at [320, 485] on button "Verify" at bounding box center [708, 497] width 1012 height 25
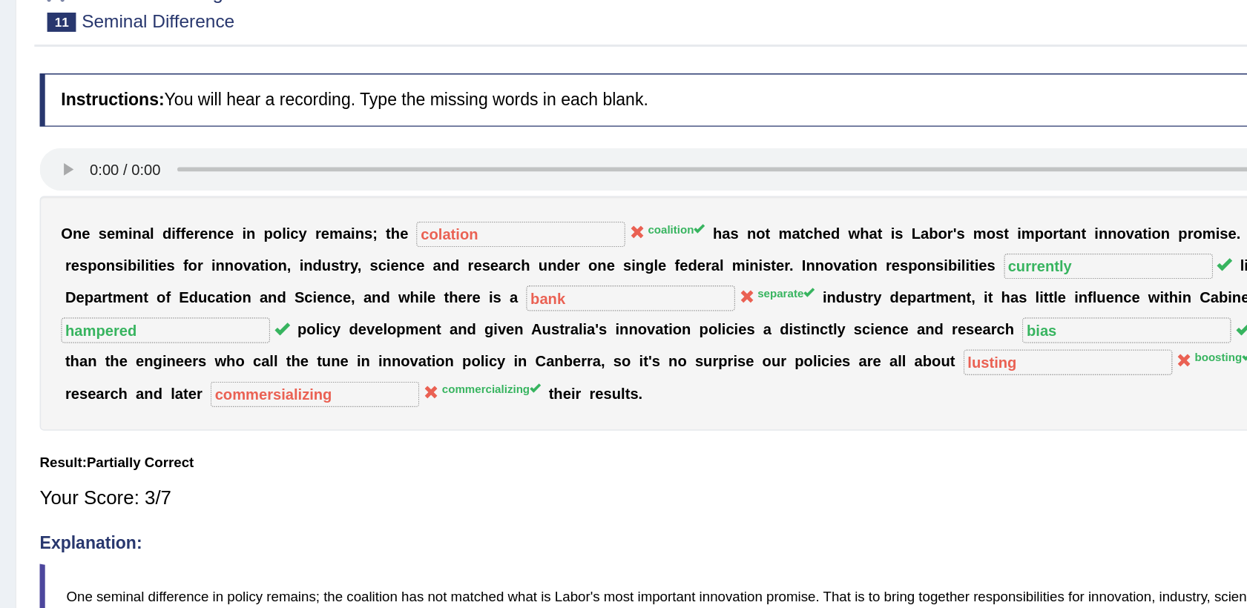
scroll to position [1, 0]
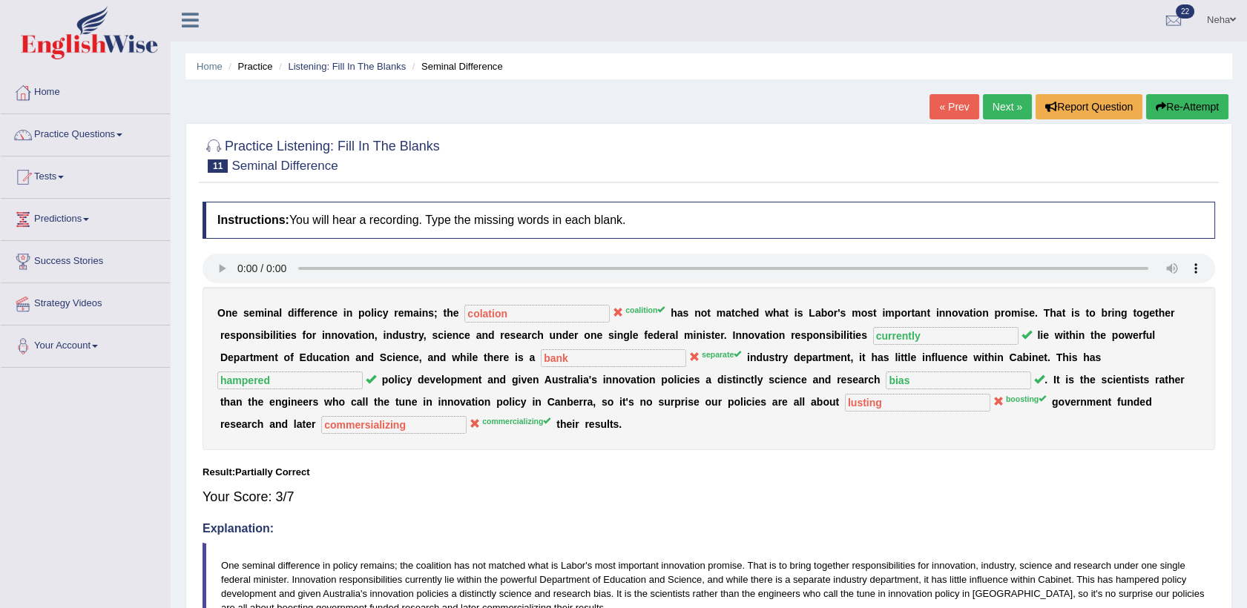
click at [1188, 108] on button "Re-Attempt" at bounding box center [1187, 106] width 82 height 25
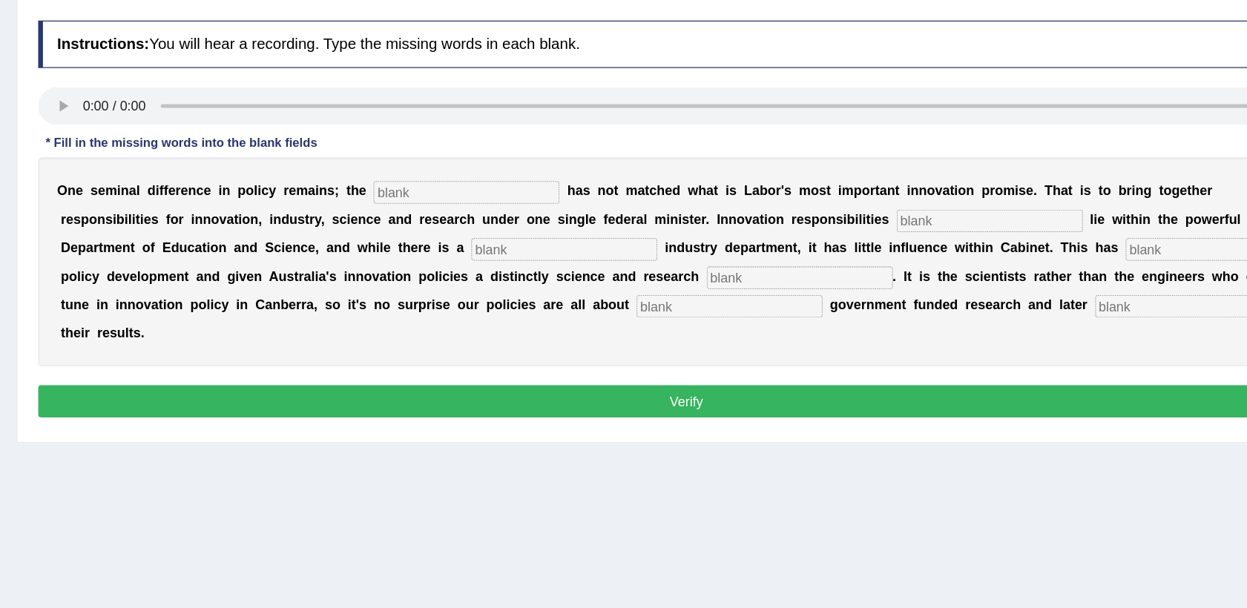
scroll to position [73, 0]
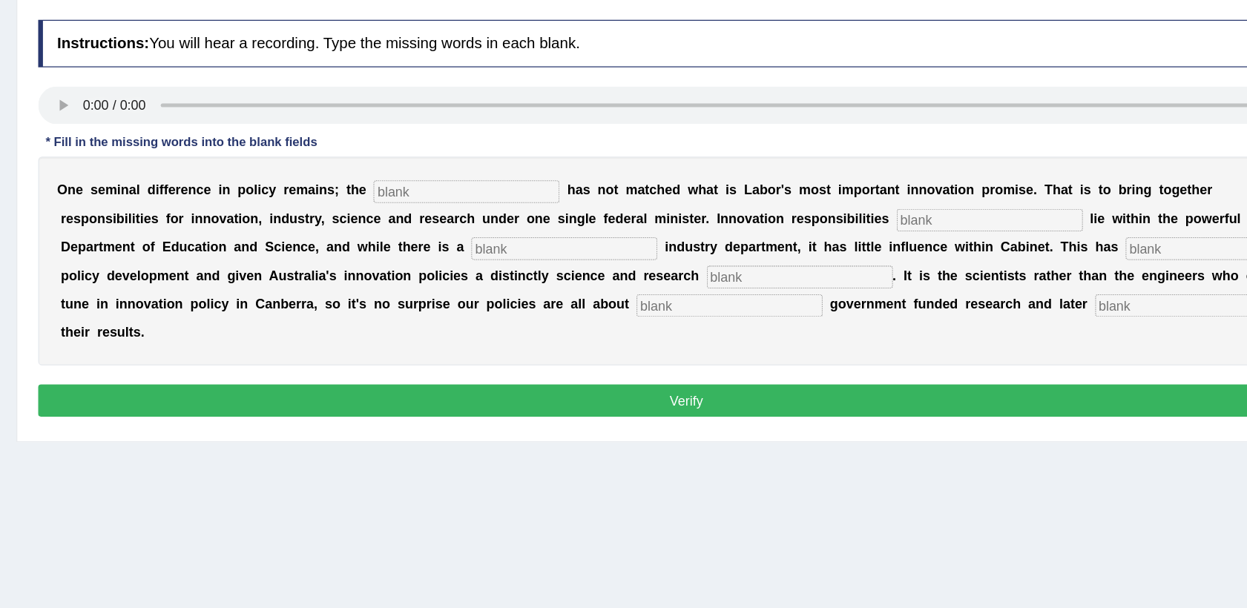
click at [510, 283] on input "text" at bounding box center [536, 283] width 145 height 18
type input "coalation"
click at [873, 301] on input "text" at bounding box center [945, 305] width 145 height 18
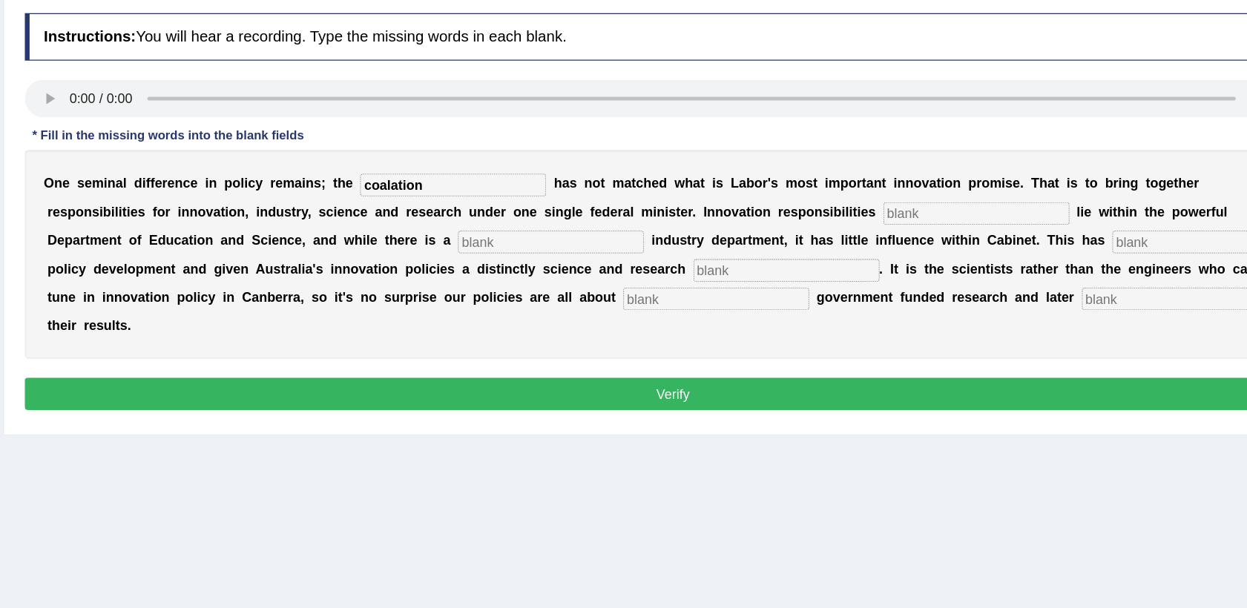
scroll to position [79, 0]
type input "currently"
click at [541, 325] on input "text" at bounding box center [613, 321] width 145 height 18
type input "separete"
click at [1052, 320] on input "text" at bounding box center [1124, 321] width 145 height 18
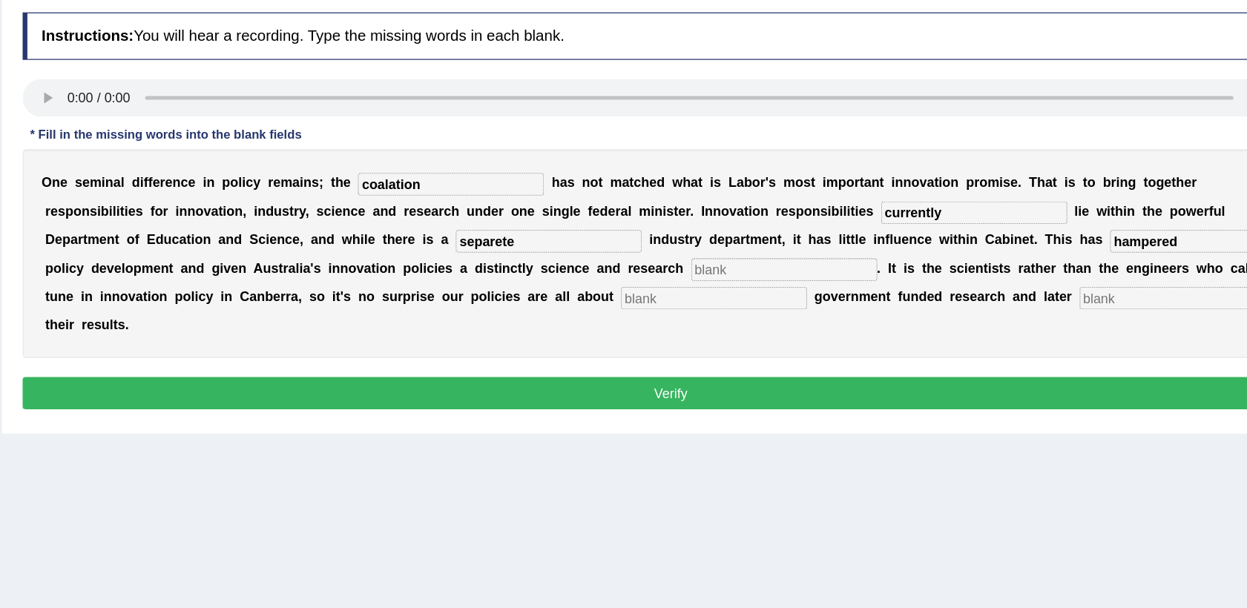
type input "hampered"
click at [725, 340] on input "text" at bounding box center [797, 343] width 145 height 18
type input "bias"
click at [670, 360] on input "text" at bounding box center [742, 366] width 145 height 18
type input "boosting"
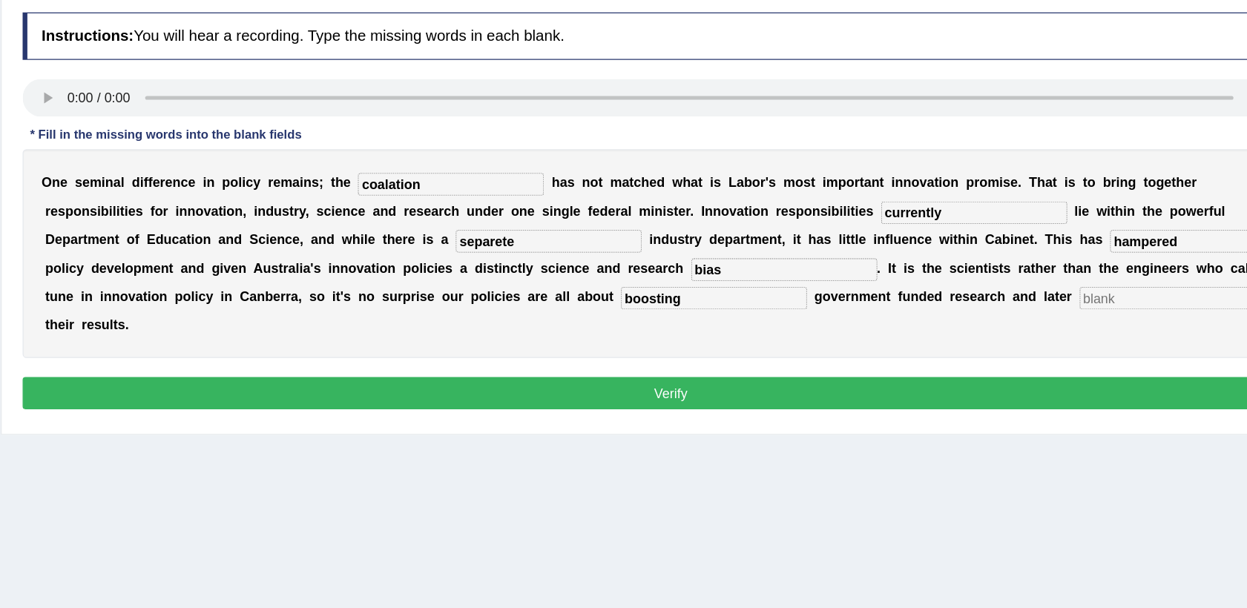
click at [1028, 365] on input "text" at bounding box center [1100, 366] width 145 height 18
type input "commercializing"
click at [541, 321] on input "separete" at bounding box center [613, 321] width 145 height 18
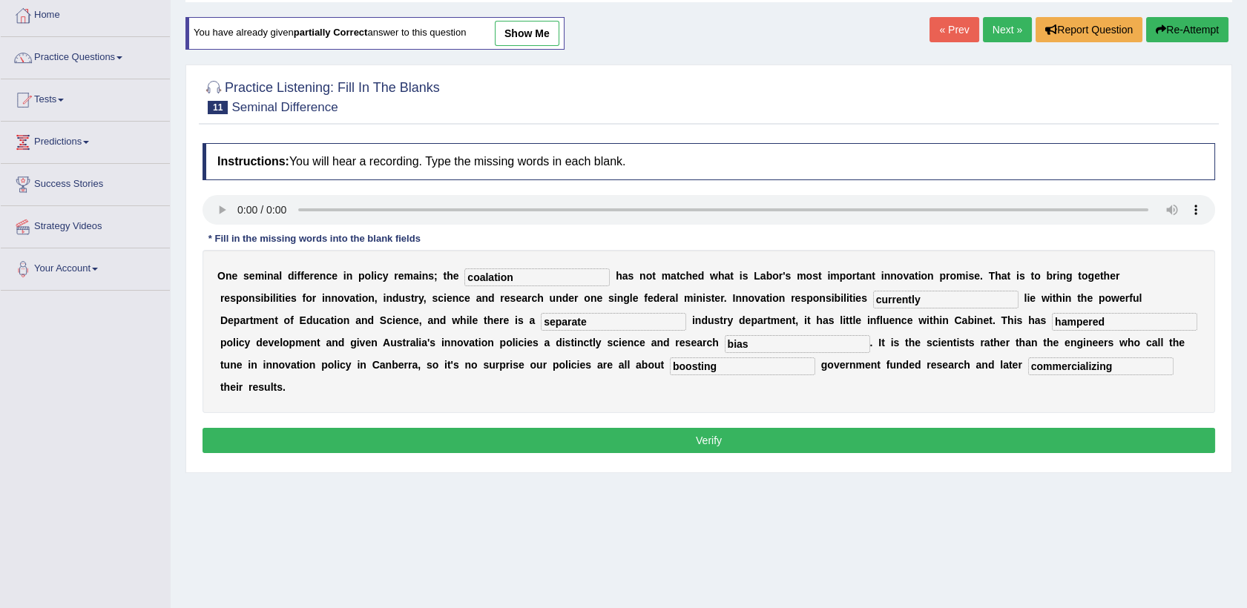
type input "separate"
click at [799, 428] on button "Verify" at bounding box center [708, 440] width 1012 height 25
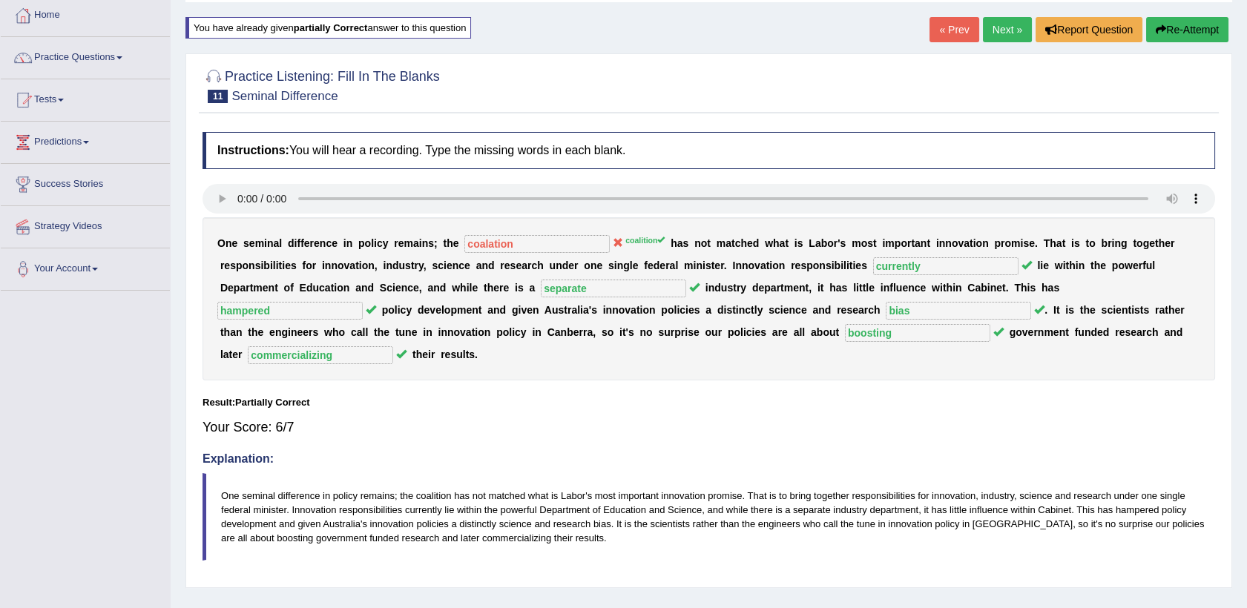
click at [1169, 33] on button "Re-Attempt" at bounding box center [1187, 29] width 82 height 25
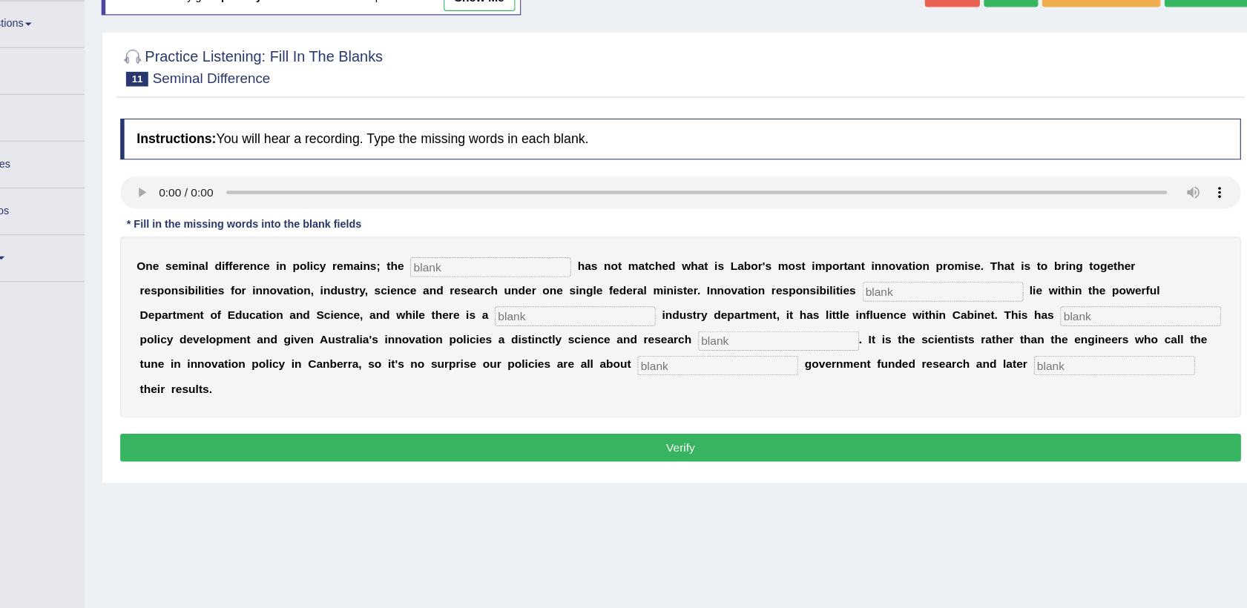
scroll to position [79, 0]
click at [523, 279] on input "text" at bounding box center [536, 277] width 145 height 18
type input "coalition"
click at [873, 294] on input "text" at bounding box center [945, 300] width 145 height 18
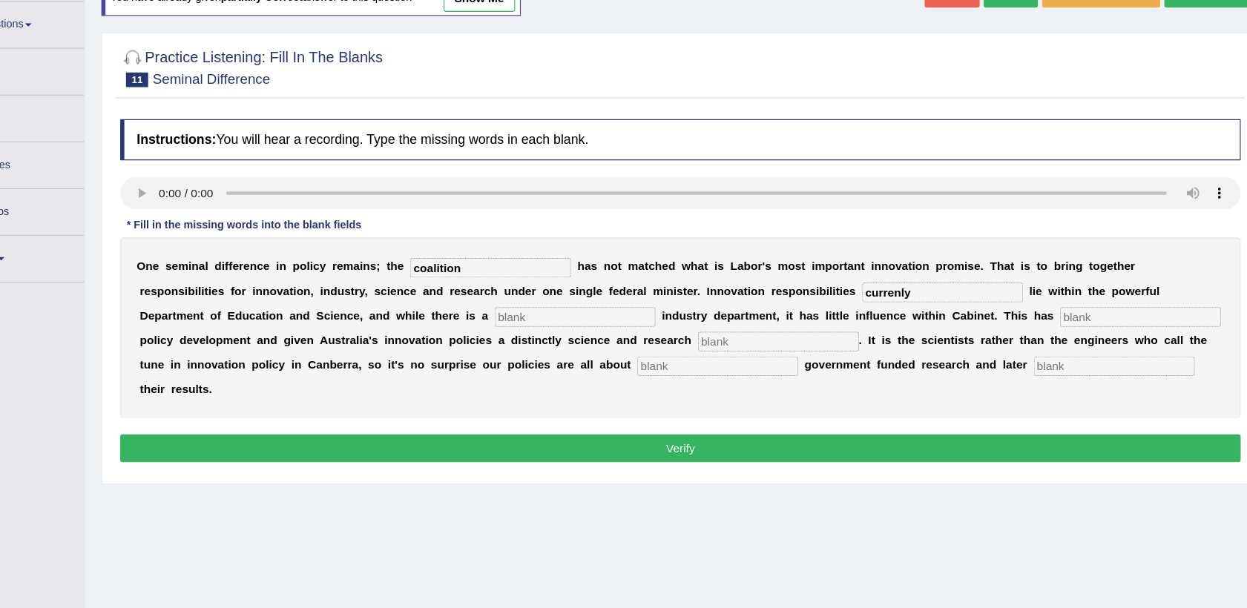
type input "currenly"
click at [541, 320] on input "text" at bounding box center [613, 322] width 145 height 18
type input "separate"
click at [1052, 324] on input "text" at bounding box center [1124, 322] width 145 height 18
type input "hampered"
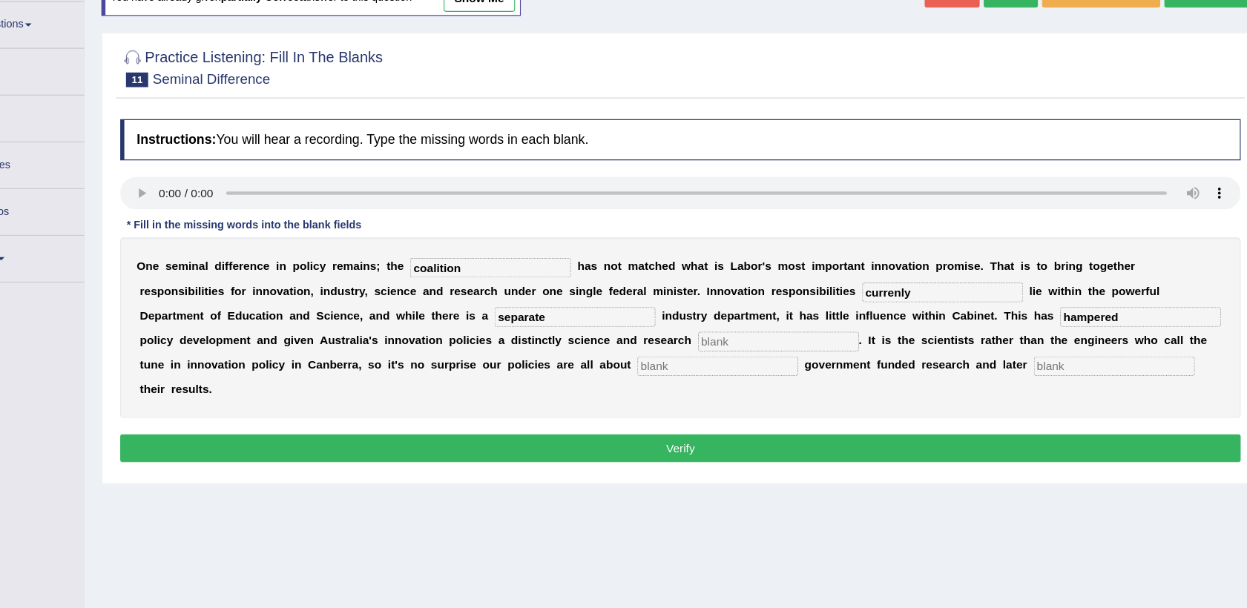
click at [725, 343] on input "text" at bounding box center [797, 344] width 145 height 18
type input "bias"
click at [670, 366] on input "text" at bounding box center [742, 366] width 145 height 18
type input "boostihng"
click at [1028, 363] on input "text" at bounding box center [1100, 366] width 145 height 18
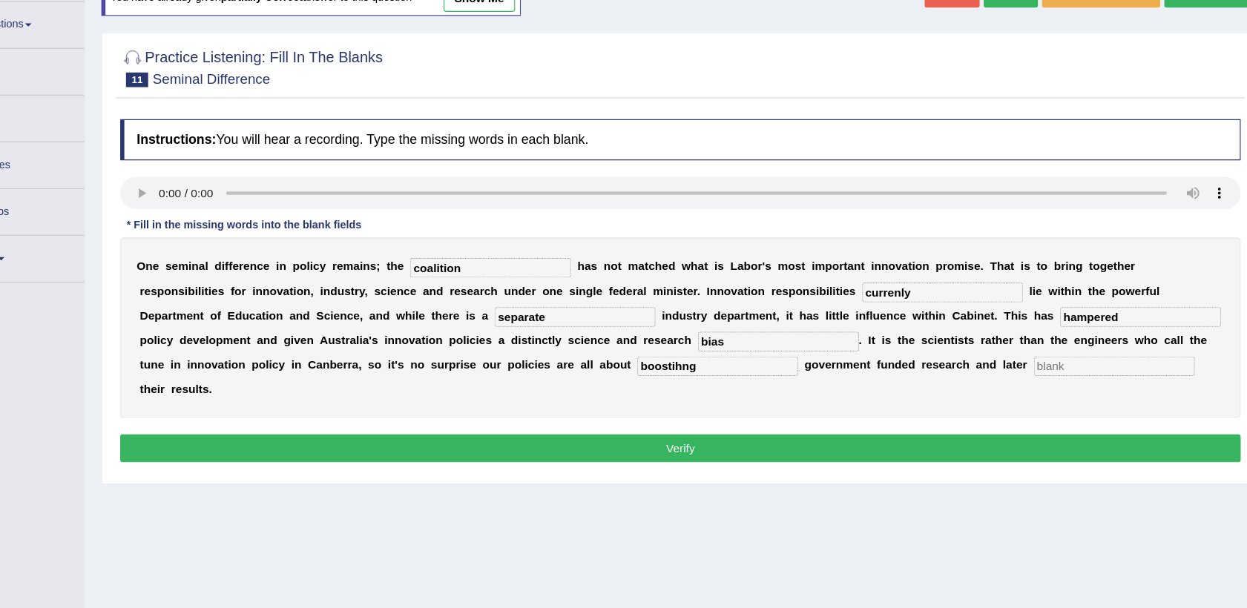
click at [1028, 363] on input "text" at bounding box center [1100, 366] width 145 height 18
type input "commercializing"
click at [670, 359] on input "boostihng" at bounding box center [742, 366] width 145 height 18
type input "boosting"
click at [1022, 359] on b at bounding box center [1025, 365] width 6 height 12
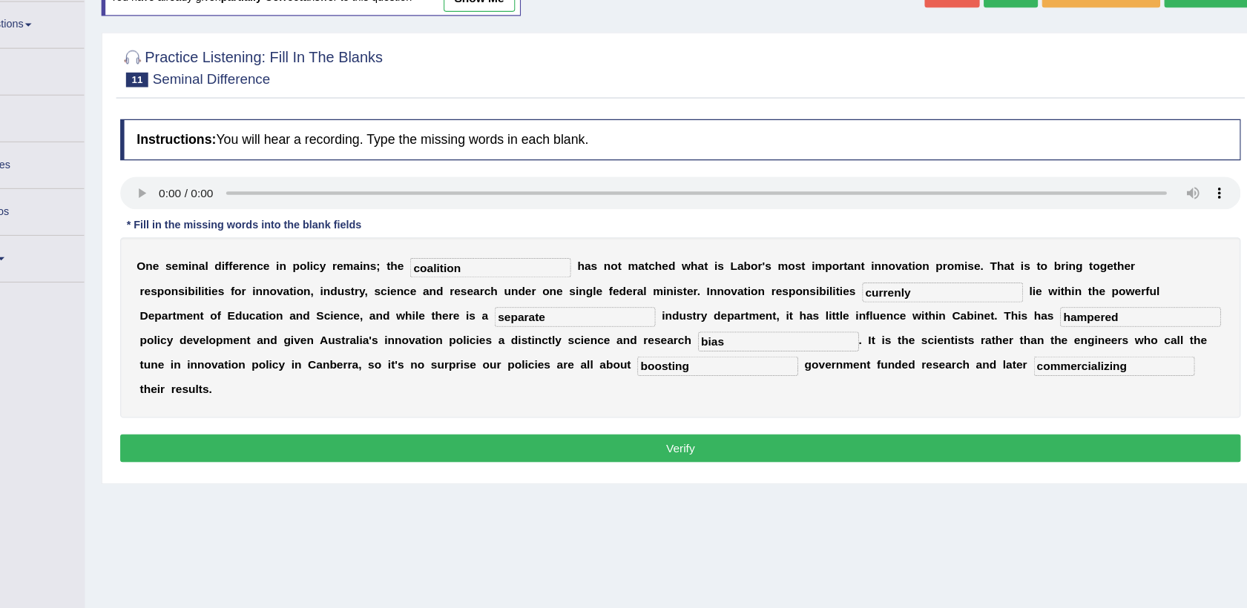
click at [512, 428] on button "Verify" at bounding box center [708, 440] width 1012 height 25
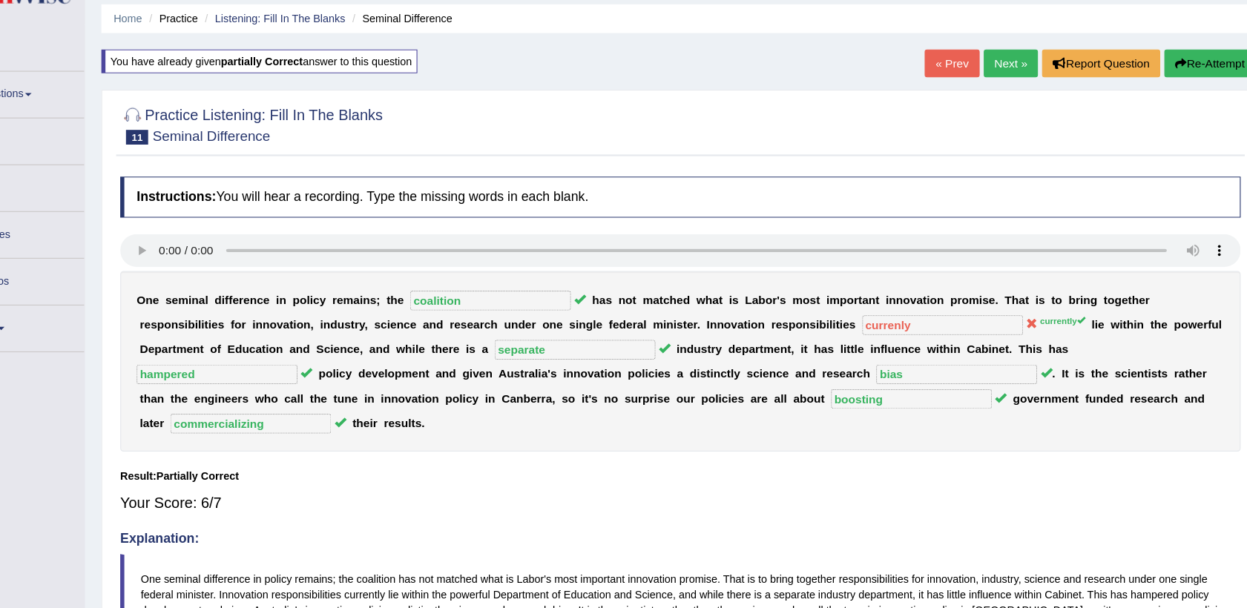
scroll to position [50, 0]
click at [999, 59] on link "Next »" at bounding box center [1007, 58] width 49 height 25
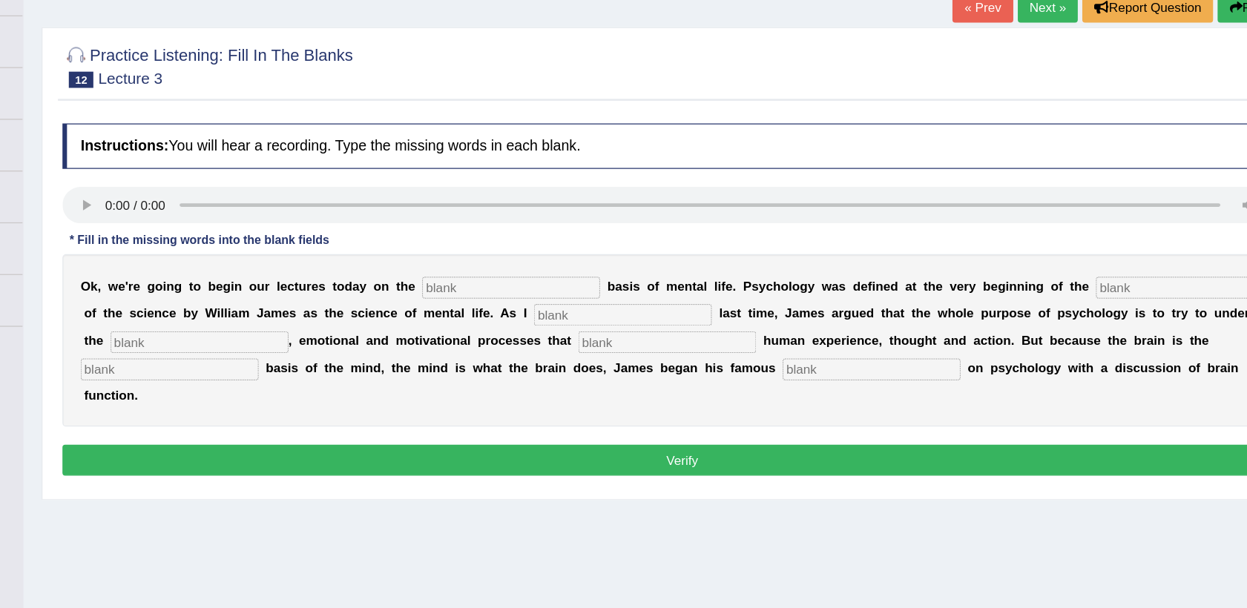
scroll to position [50, 0]
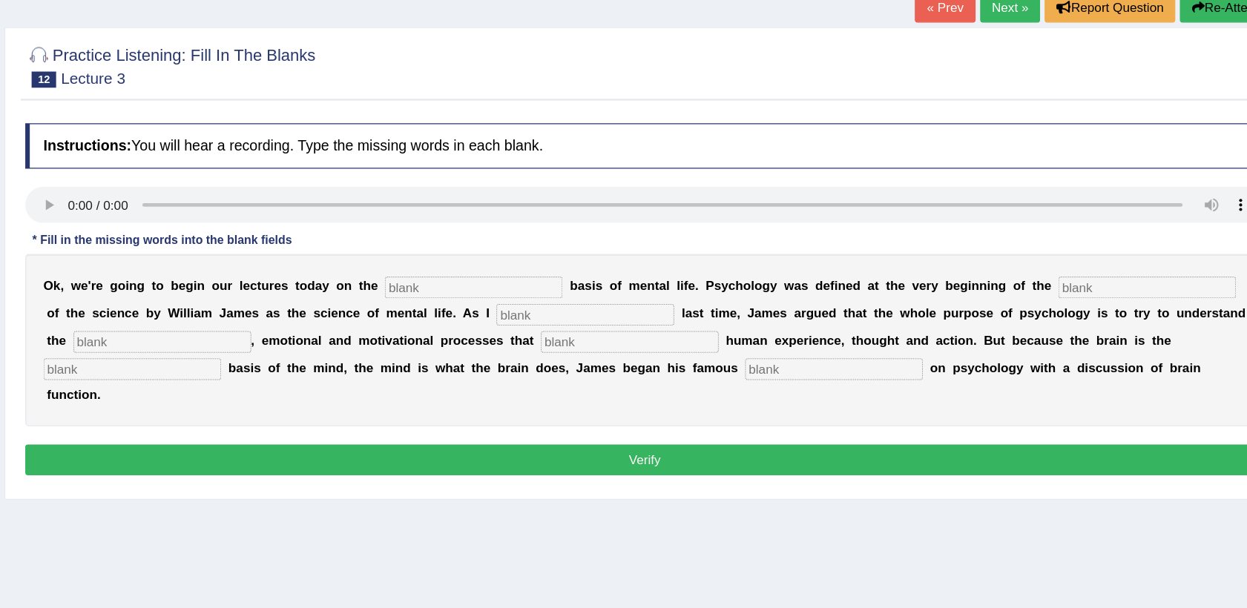
click at [506, 284] on input "text" at bounding box center [568, 288] width 145 height 18
type input "bio"
click at [1046, 286] on input "text" at bounding box center [1118, 288] width 145 height 18
type input "existing"
click at [601, 313] on input "text" at bounding box center [659, 310] width 145 height 18
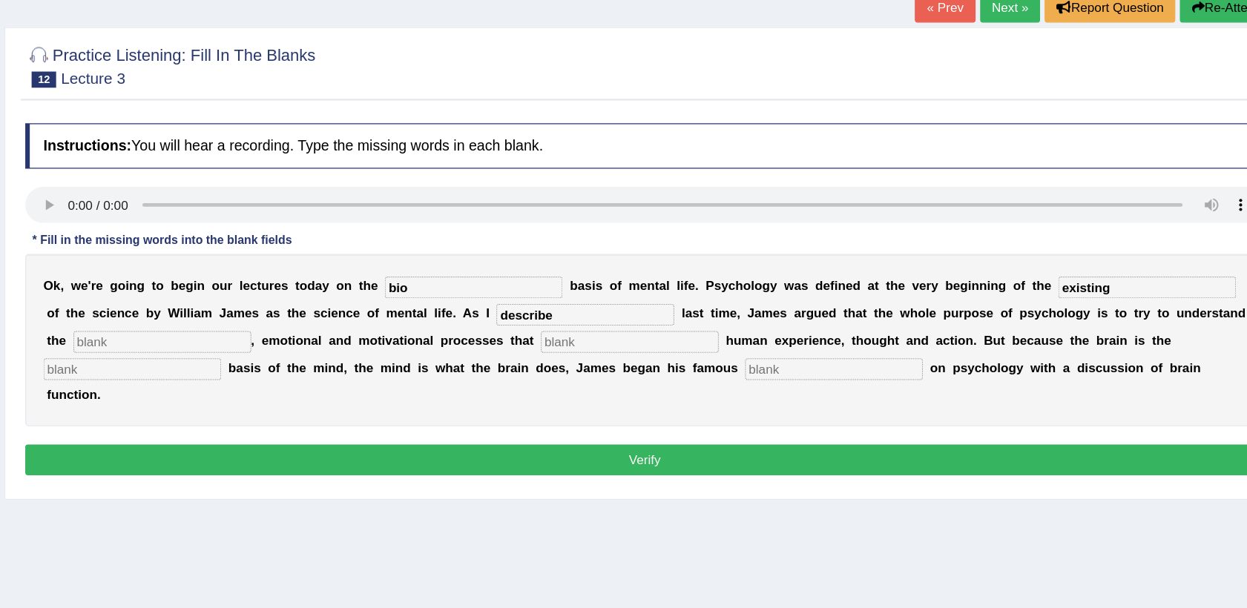
type input "describe"
click at [297, 322] on div "O k , w e ' r e g o i n g t o b e g i n o u r l e c t u r e s [DATE] a y o n t …" at bounding box center [708, 330] width 1012 height 141
click at [298, 335] on input "text" at bounding box center [314, 332] width 145 height 18
type input "cognitive"
click at [653, 333] on input "text" at bounding box center [696, 332] width 145 height 18
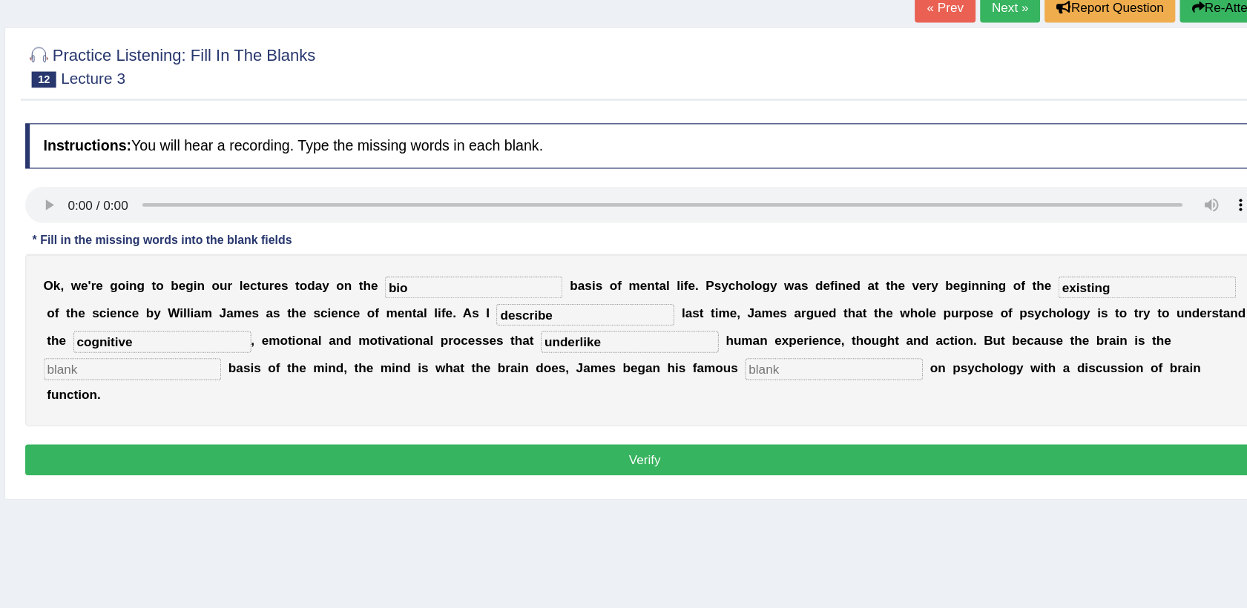
type input "underlike"
click at [363, 346] on input "text" at bounding box center [289, 355] width 145 height 18
type input "ficical"
click at [791, 349] on input "text" at bounding box center [863, 355] width 145 height 18
type input "criticize"
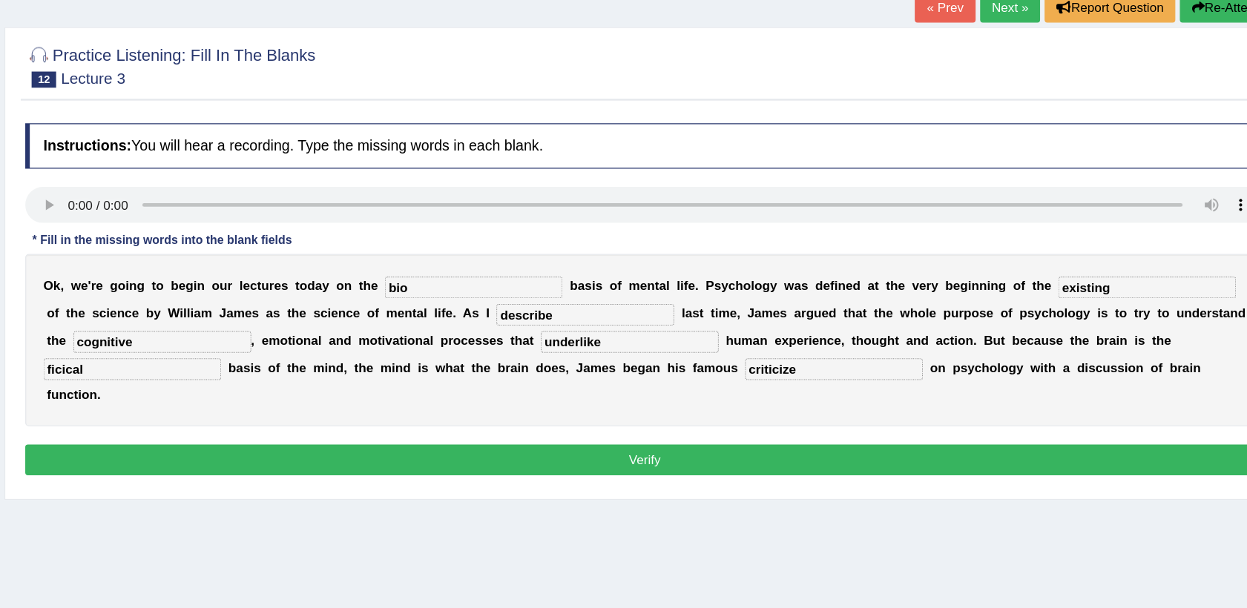
click at [519, 284] on input "bio" at bounding box center [568, 288] width 145 height 18
type input "biological"
click at [1046, 288] on input "existing" at bounding box center [1118, 288] width 145 height 18
type input "e"
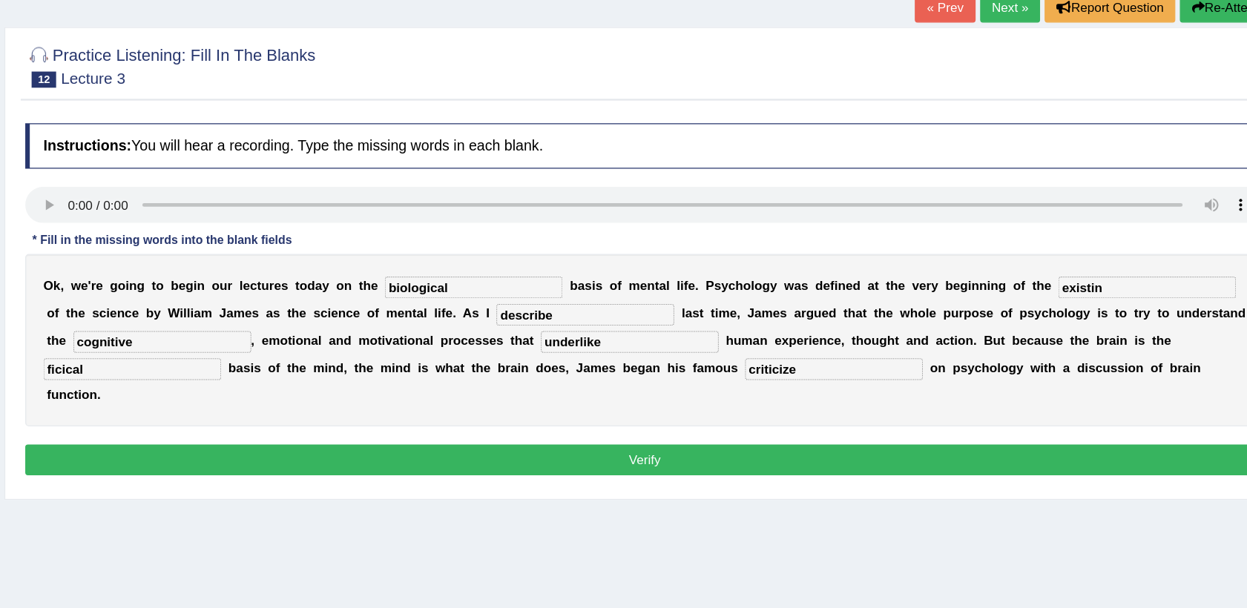
type input "existing"
click at [549, 416] on button "Verify" at bounding box center [708, 428] width 1012 height 25
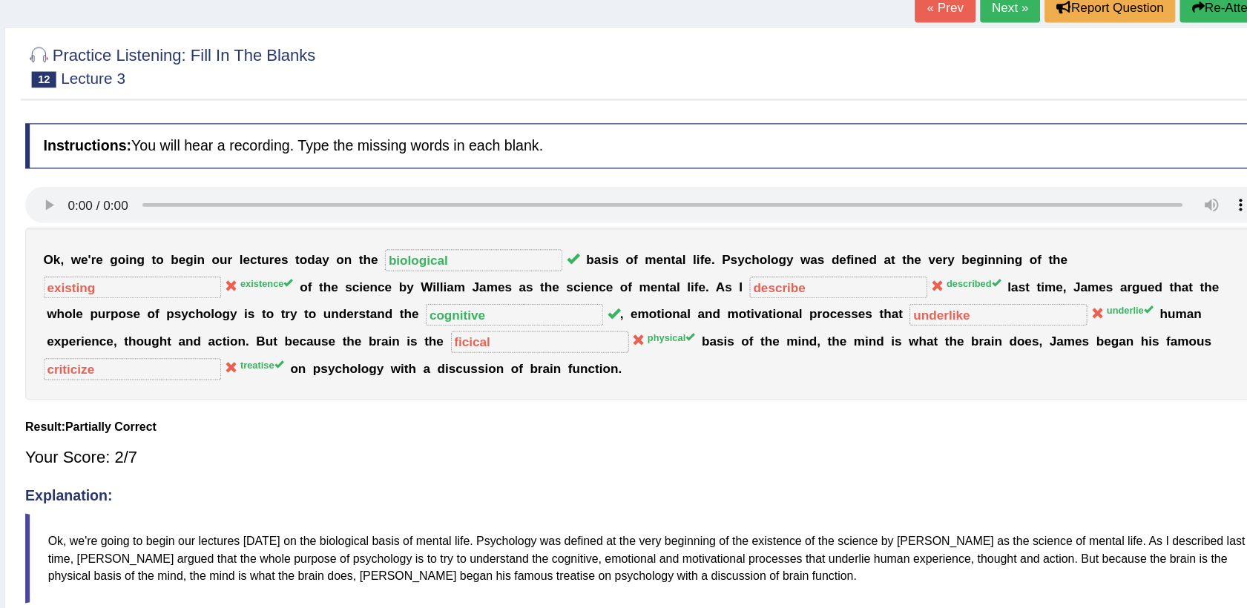
click at [1167, 59] on button "Re-Attempt" at bounding box center [1187, 58] width 82 height 25
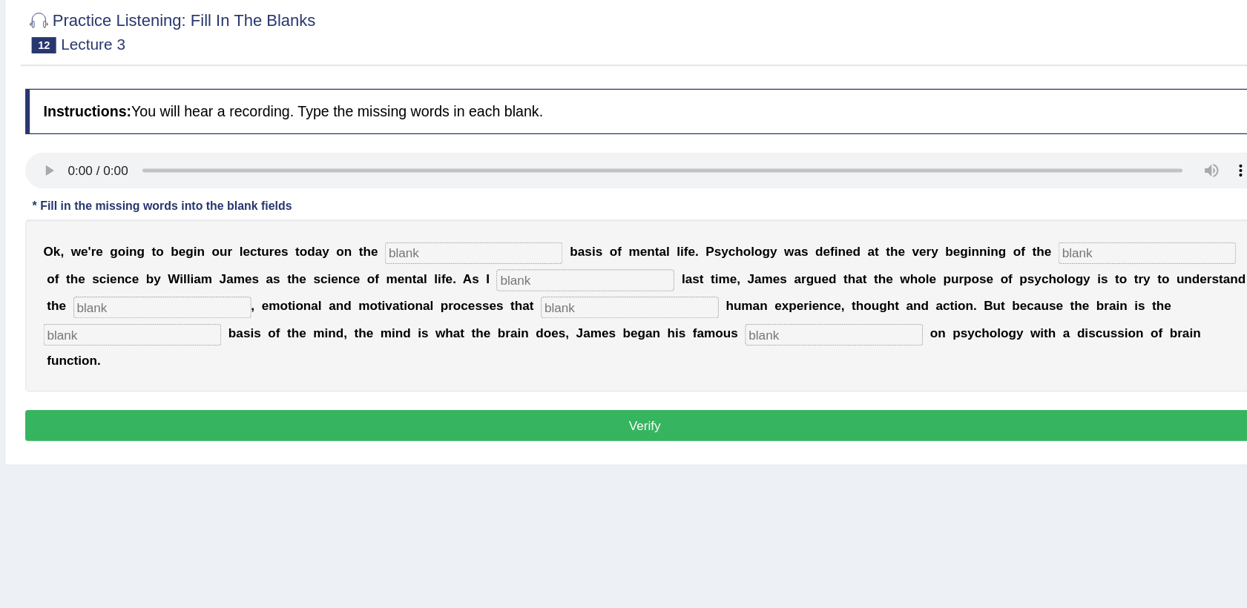
scroll to position [50, 0]
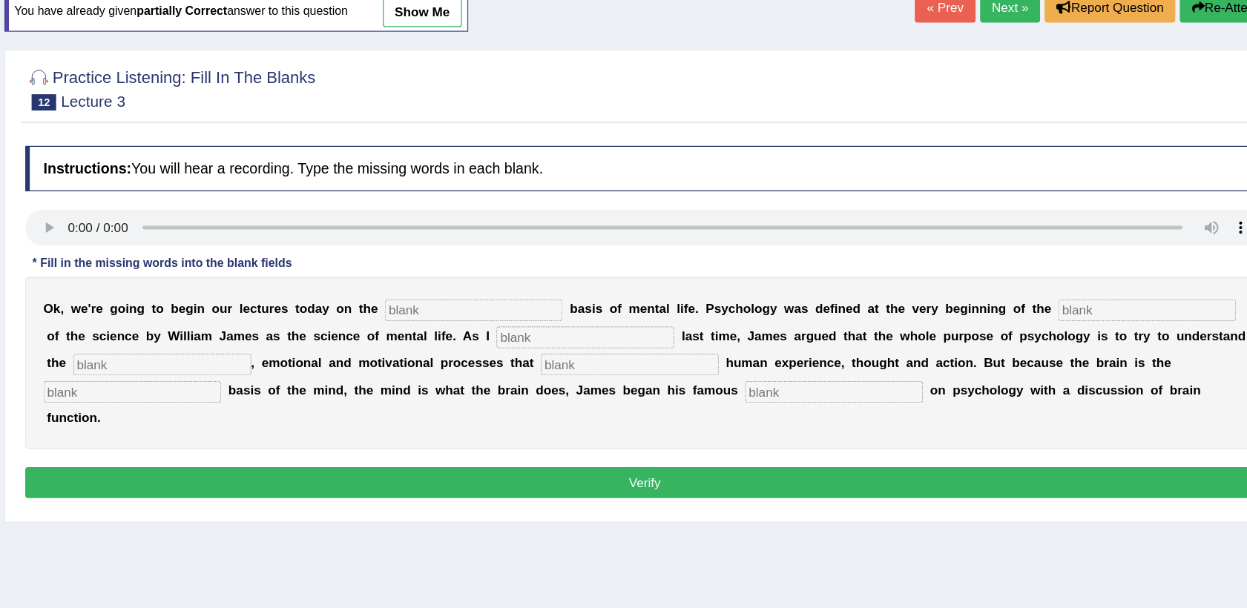
click at [584, 306] on input "text" at bounding box center [568, 306] width 145 height 18
type input "biological"
click at [1046, 308] on input "text" at bounding box center [1118, 306] width 145 height 18
drag, startPoint x: 1045, startPoint y: 308, endPoint x: 650, endPoint y: 323, distance: 394.8
click at [650, 323] on div "O k , w e ' r e g o i n g t o b e g i n o u r l e c t u r e s [DATE] a y o n t …" at bounding box center [708, 349] width 1012 height 141
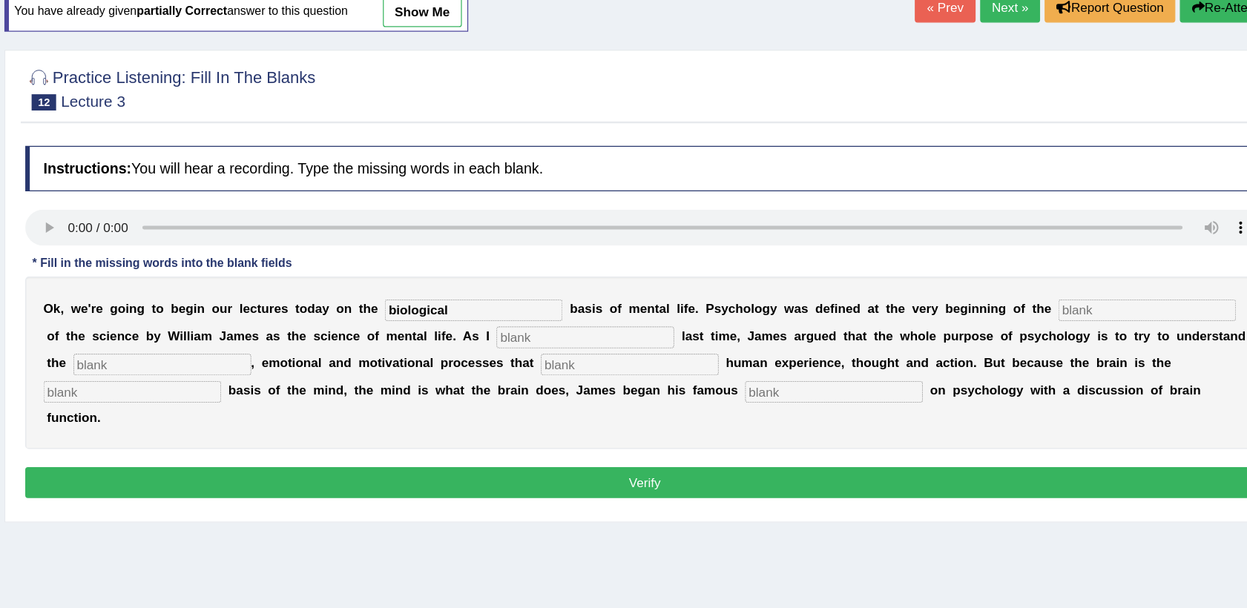
click at [1046, 304] on input "text" at bounding box center [1118, 306] width 145 height 18
click at [1046, 307] on input "text" at bounding box center [1118, 306] width 145 height 18
click at [876, 435] on button "Verify" at bounding box center [708, 447] width 1012 height 25
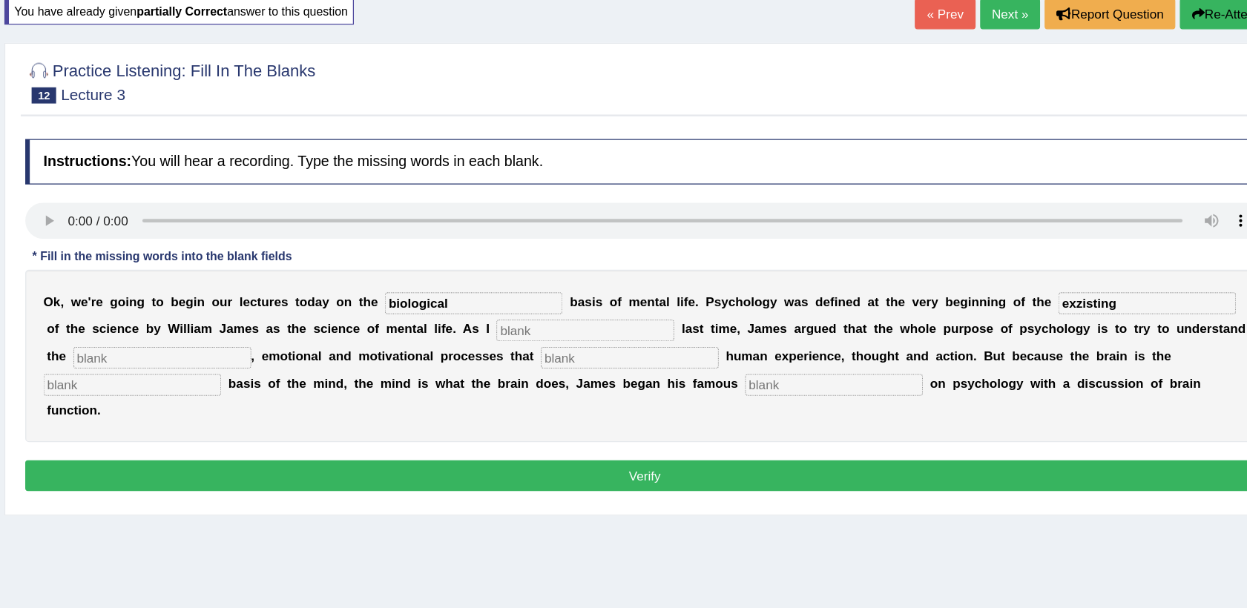
click at [1075, 298] on input "exzisting" at bounding box center [1118, 300] width 145 height 18
type input "existing"
click at [587, 321] on input "text" at bounding box center [659, 323] width 145 height 18
type input "describe"
click at [292, 343] on input "text" at bounding box center [314, 345] width 145 height 18
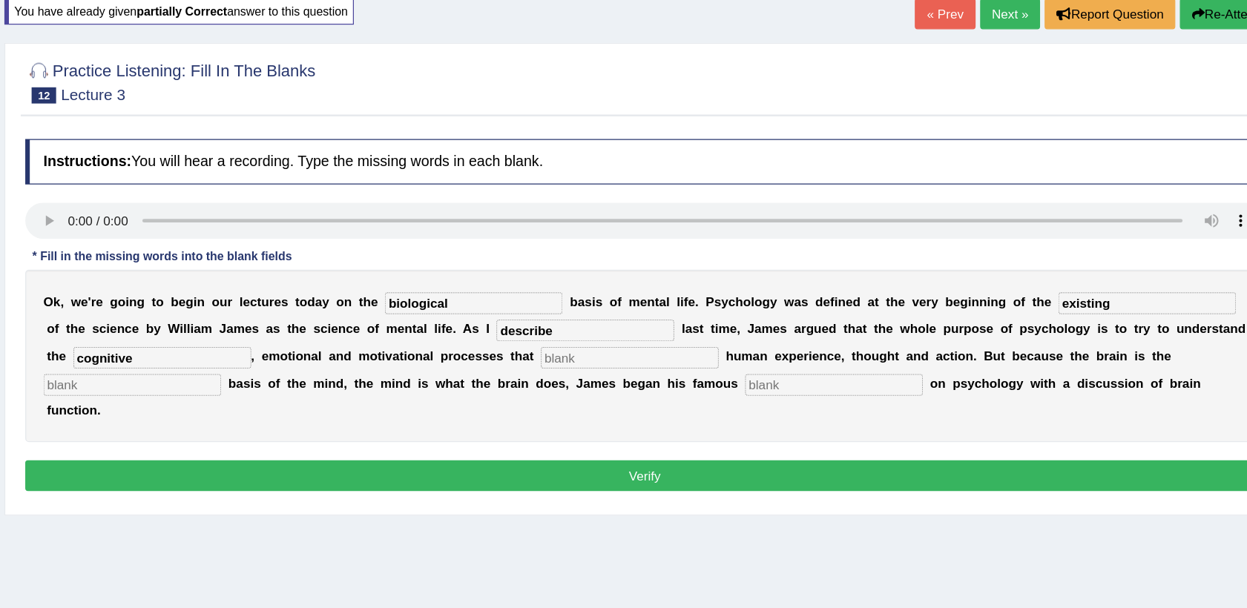
type input "cognitive"
click at [641, 341] on input "text" at bounding box center [696, 345] width 145 height 18
type input "undelike"
click at [363, 358] on input "text" at bounding box center [289, 367] width 145 height 18
type input "physical"
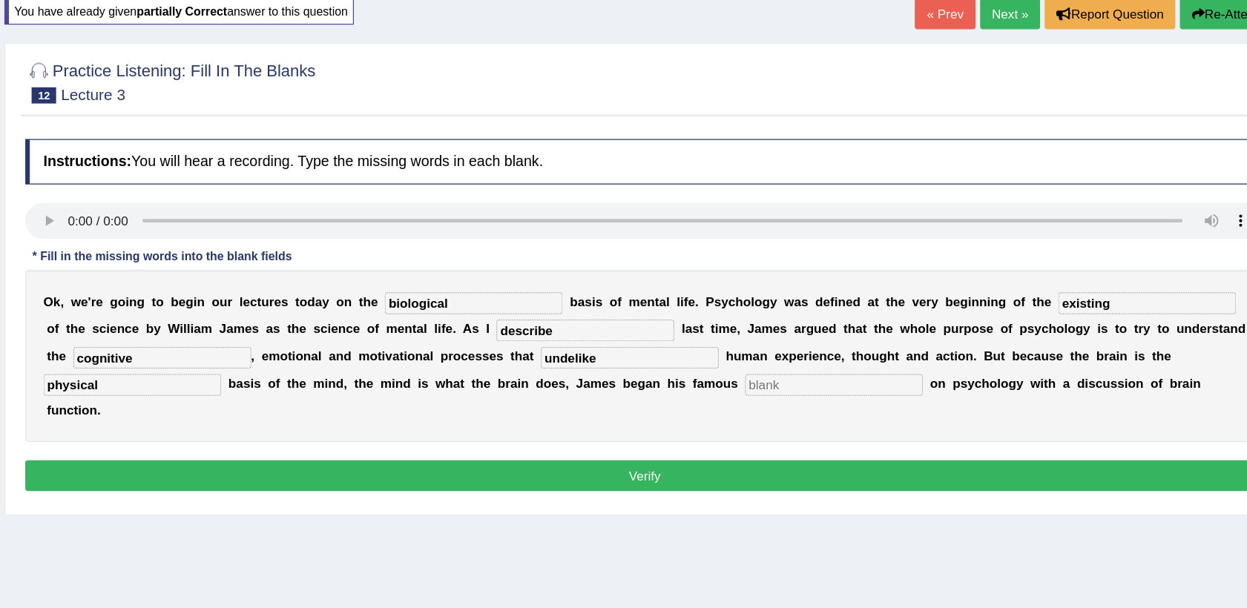
click at [791, 360] on input "text" at bounding box center [863, 367] width 145 height 18
type input "critisize"
click at [651, 429] on button "Verify" at bounding box center [708, 441] width 1012 height 25
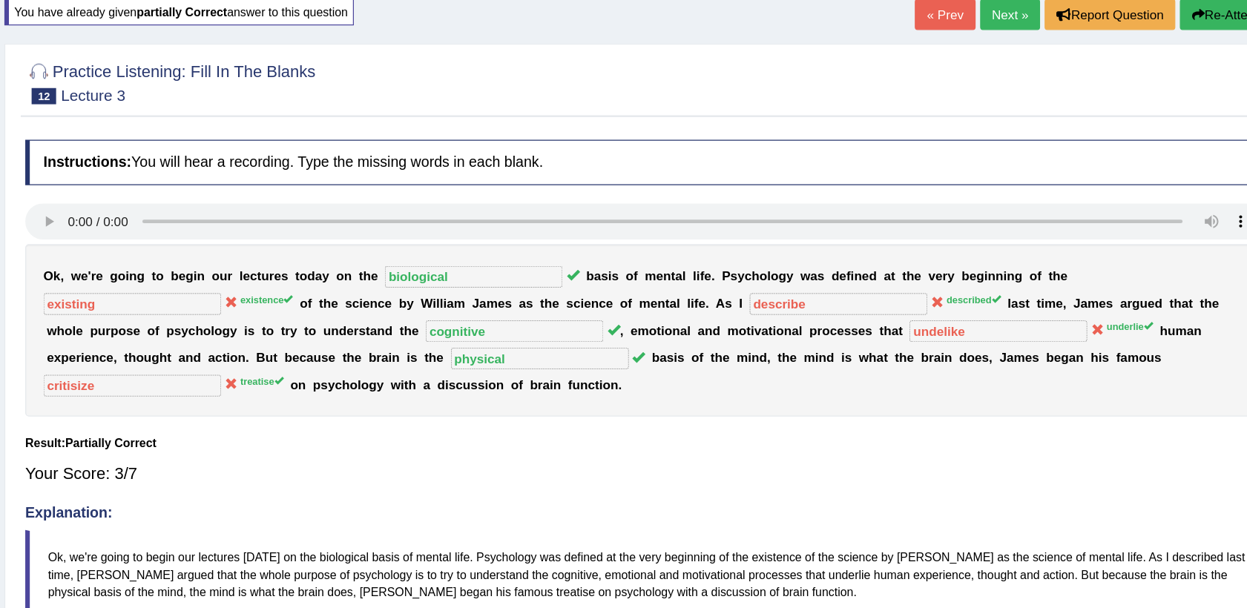
click at [1178, 71] on button "Re-Attempt" at bounding box center [1187, 63] width 82 height 25
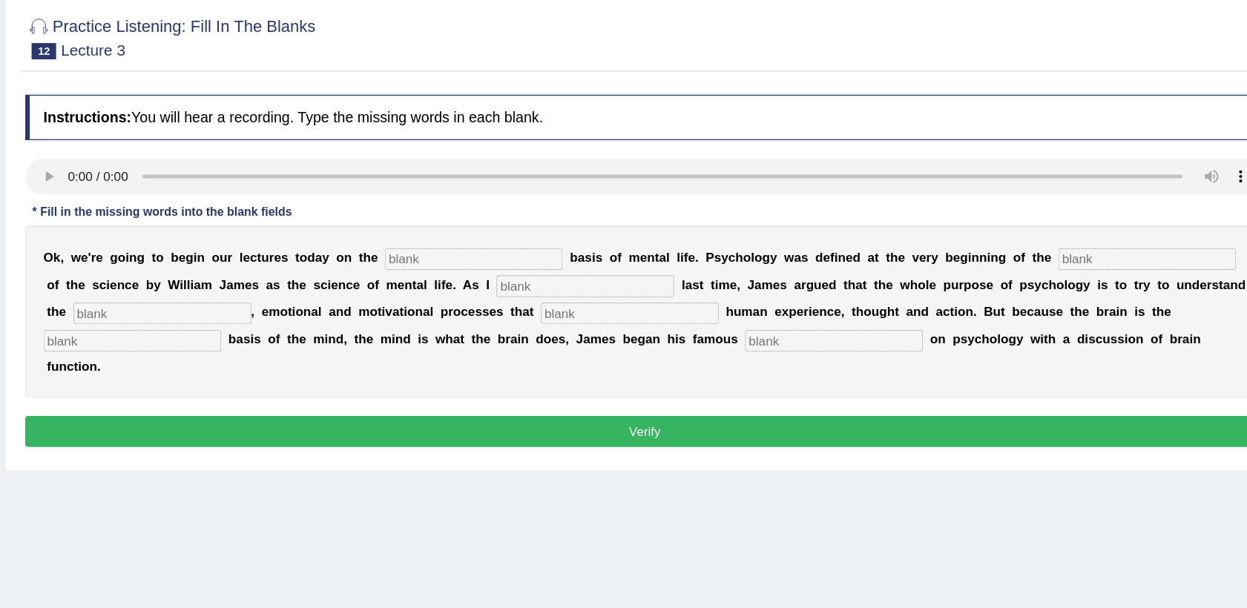
scroll to position [44, 0]
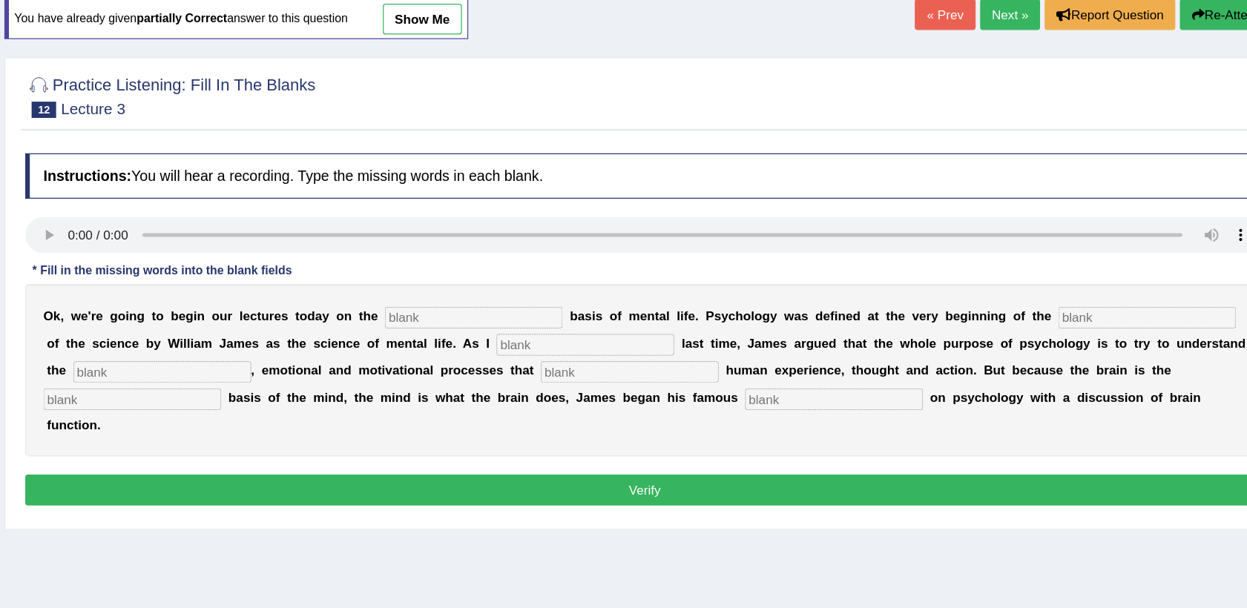
click at [527, 314] on div "Instructions: You will hear a recording. Type the missing words in each blank. …" at bounding box center [709, 323] width 1020 height 307
click at [527, 314] on input "text" at bounding box center [568, 312] width 145 height 18
type input "biological"
click at [1046, 309] on input "text" at bounding box center [1118, 312] width 145 height 18
click at [1046, 307] on input "text" at bounding box center [1118, 312] width 145 height 18
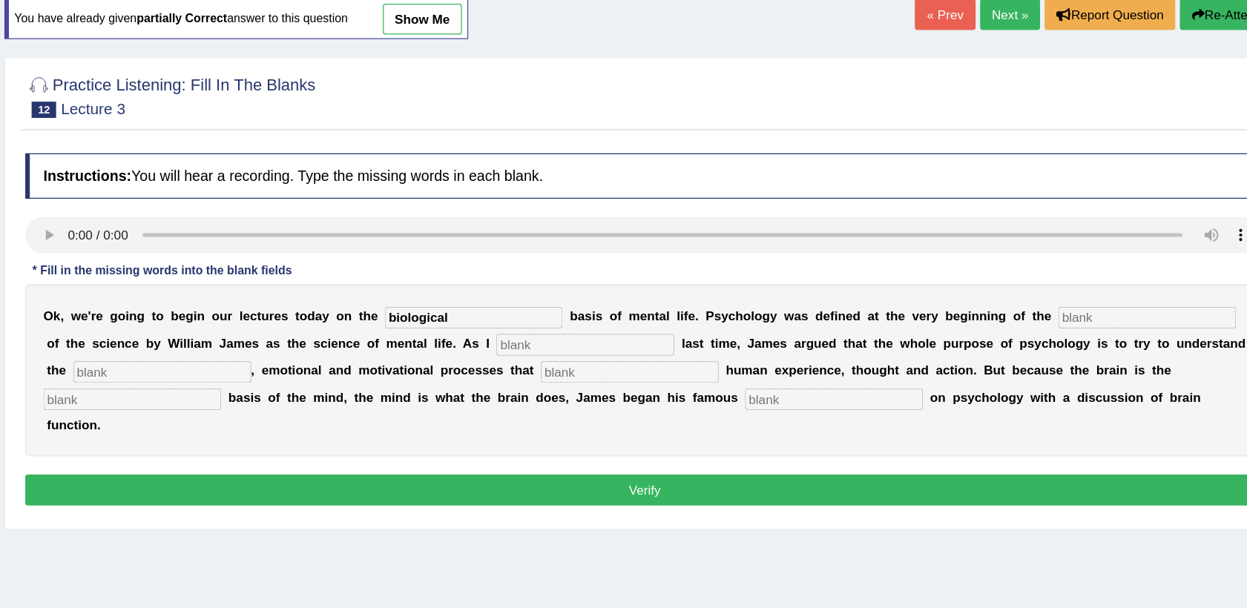
click at [1046, 306] on input "text" at bounding box center [1118, 312] width 145 height 18
type input "existing"
click at [592, 331] on input "text" at bounding box center [659, 334] width 145 height 18
type input "described"
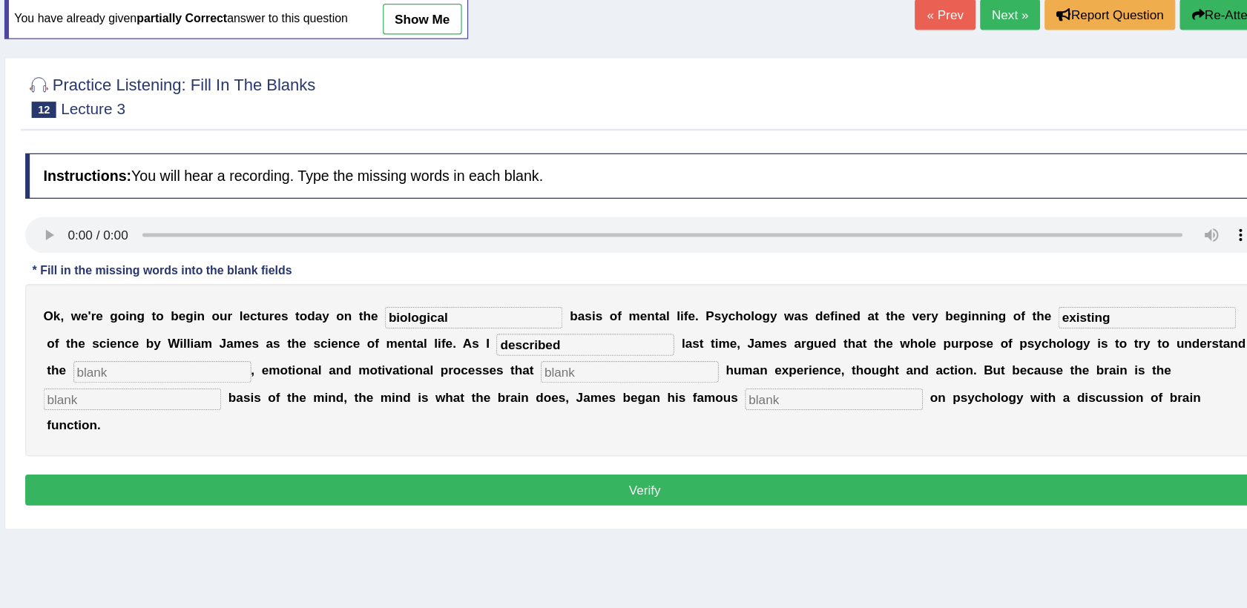
click at [264, 360] on input "text" at bounding box center [314, 356] width 145 height 18
type input "cognitive"
click at [624, 357] on input "text" at bounding box center [696, 356] width 145 height 18
type input "underlife"
click at [363, 369] on input "text" at bounding box center [289, 378] width 145 height 18
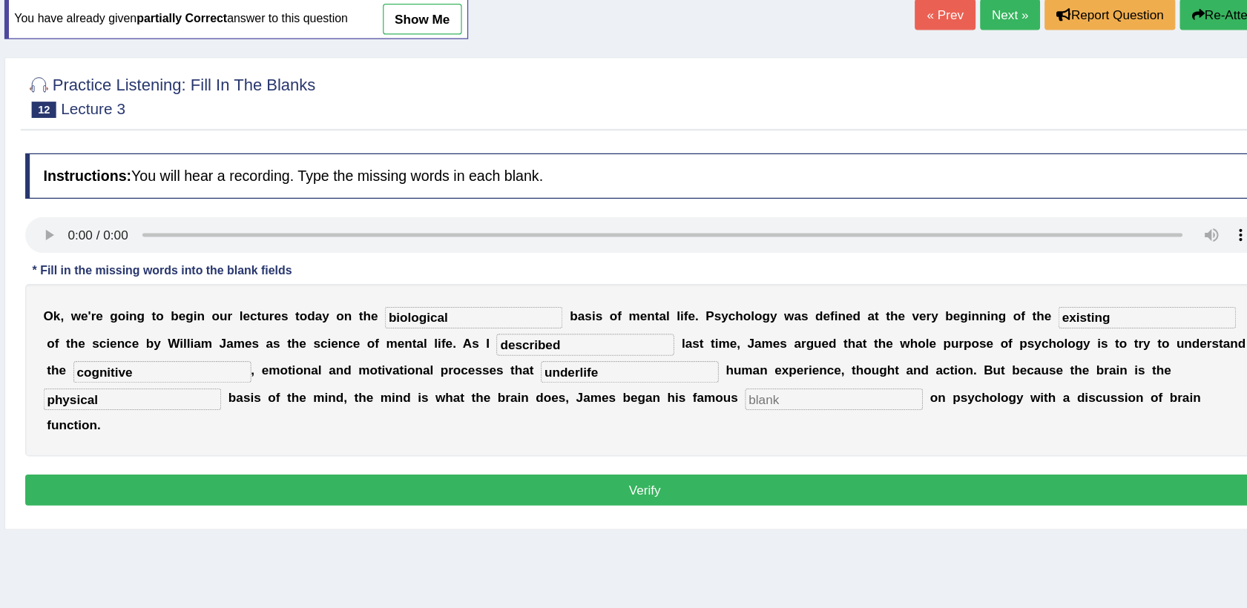
type input "physical"
click at [791, 375] on input "text" at bounding box center [863, 378] width 145 height 18
type input "critisize"
click at [619, 440] on button "Verify" at bounding box center [708, 452] width 1012 height 25
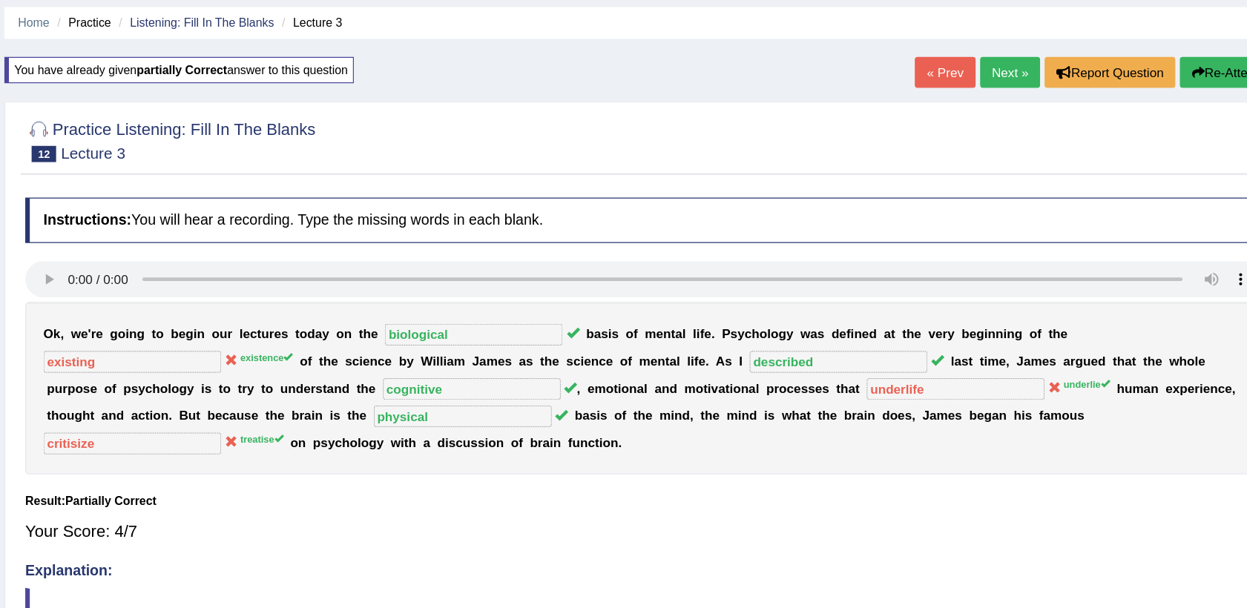
scroll to position [39, 0]
click at [1177, 62] on button "Re-Attempt" at bounding box center [1187, 68] width 82 height 25
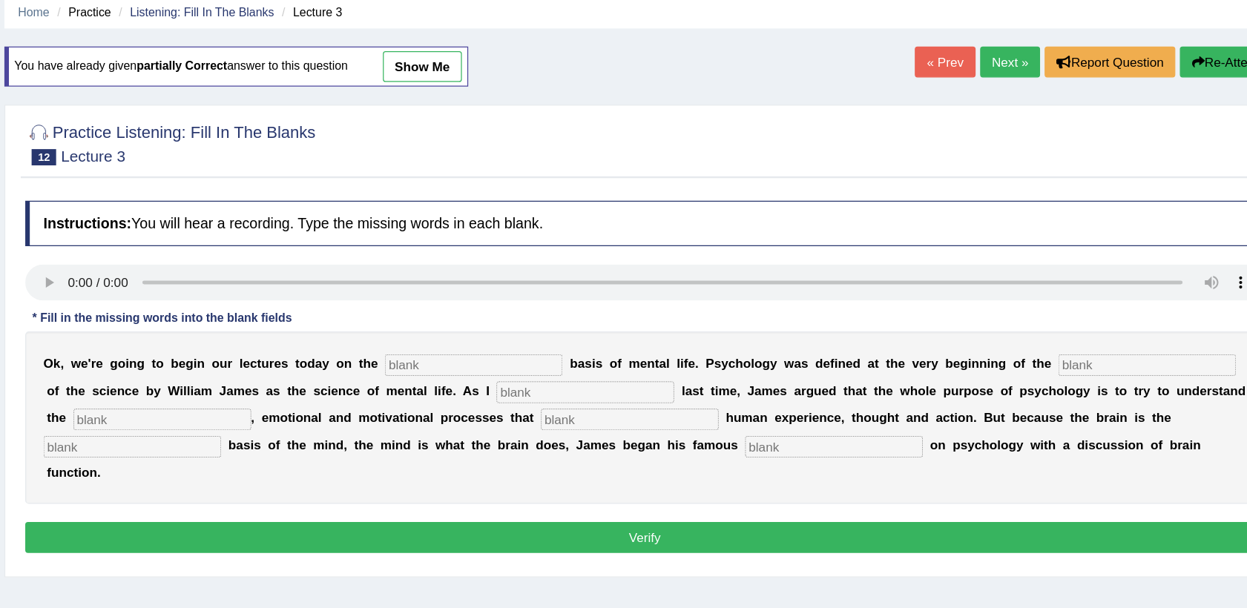
scroll to position [39, 0]
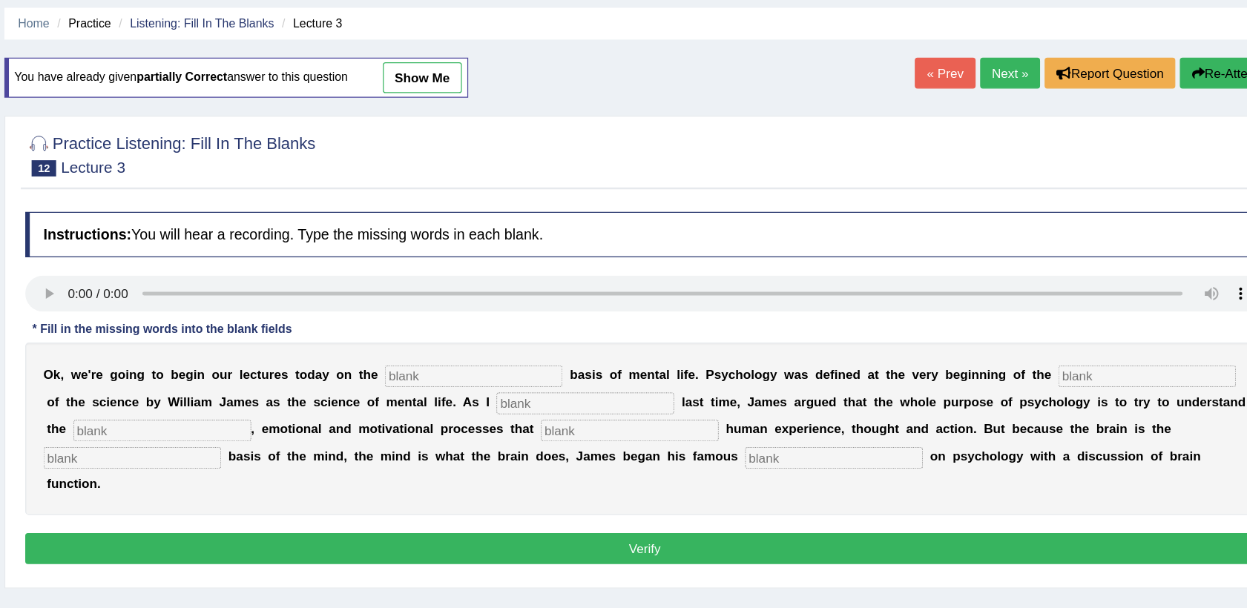
click at [537, 309] on input "text" at bounding box center [568, 317] width 145 height 18
type input "biological"
click at [1181, 66] on button "Re-Attempt" at bounding box center [1187, 68] width 82 height 25
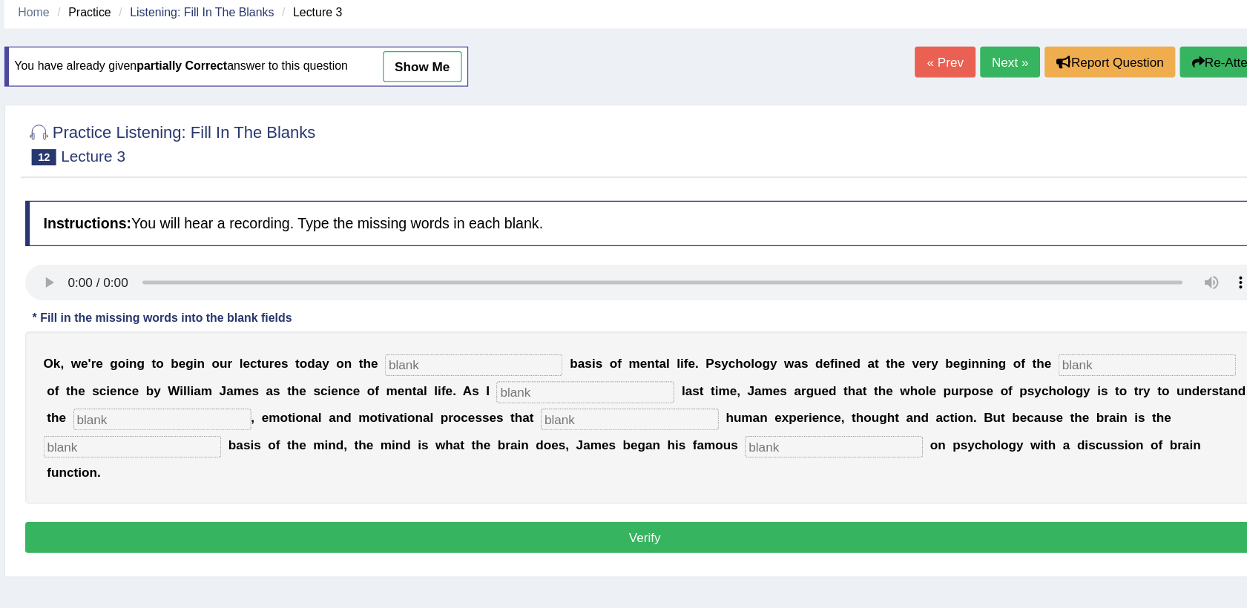
scroll to position [39, 0]
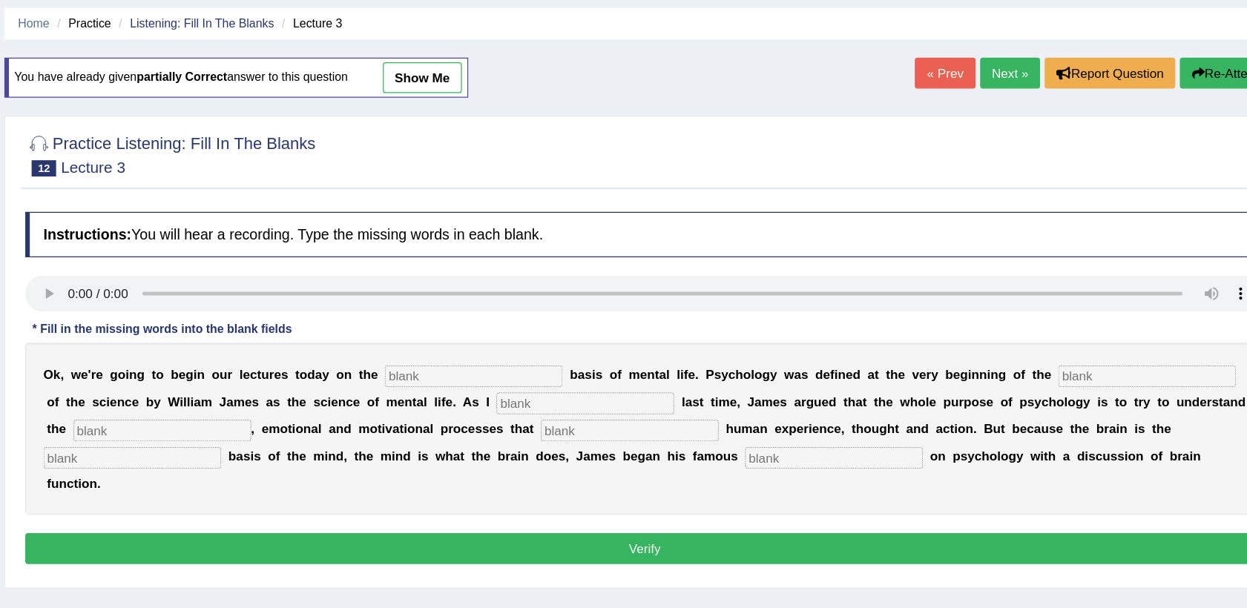
click at [496, 320] on input "text" at bounding box center [568, 317] width 145 height 18
type input "biological"
click at [1046, 314] on input "text" at bounding box center [1118, 317] width 145 height 18
type input "existince"
click at [587, 337] on input "text" at bounding box center [659, 339] width 145 height 18
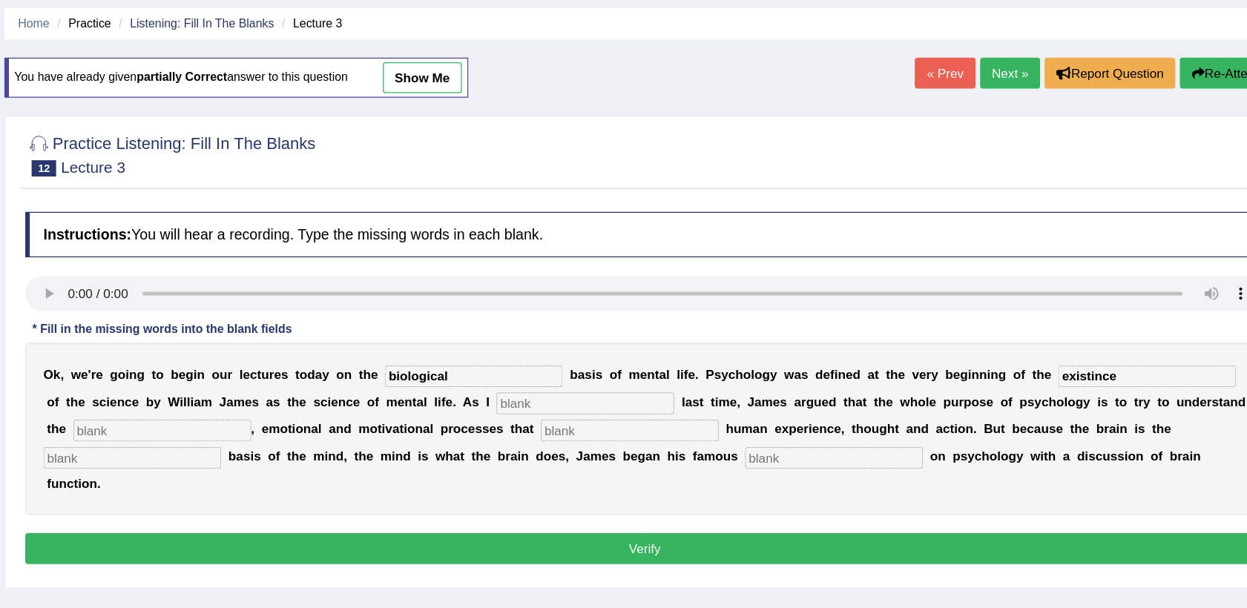
click at [1005, 72] on link "Next »" at bounding box center [1007, 68] width 49 height 25
